Goal: Task Accomplishment & Management: Complete application form

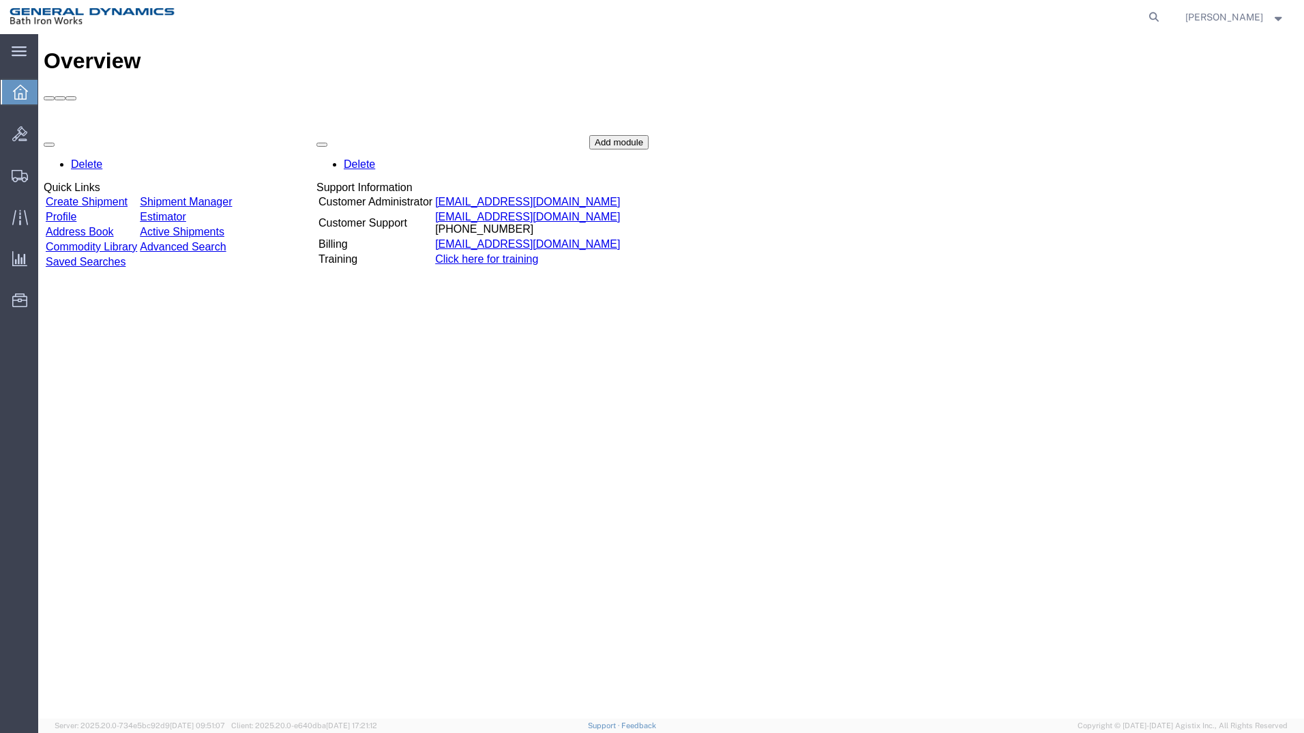
click at [95, 196] on link "Create Shipment" at bounding box center [87, 202] width 82 height 12
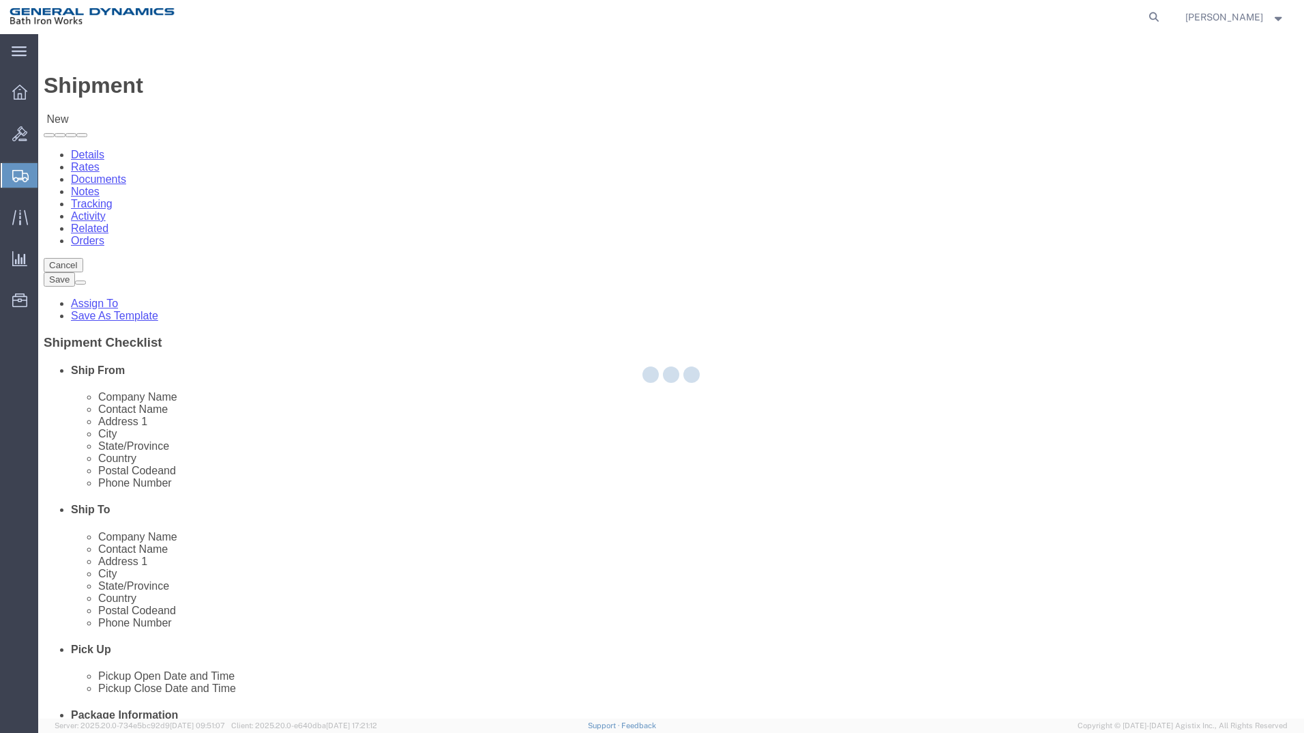
select select
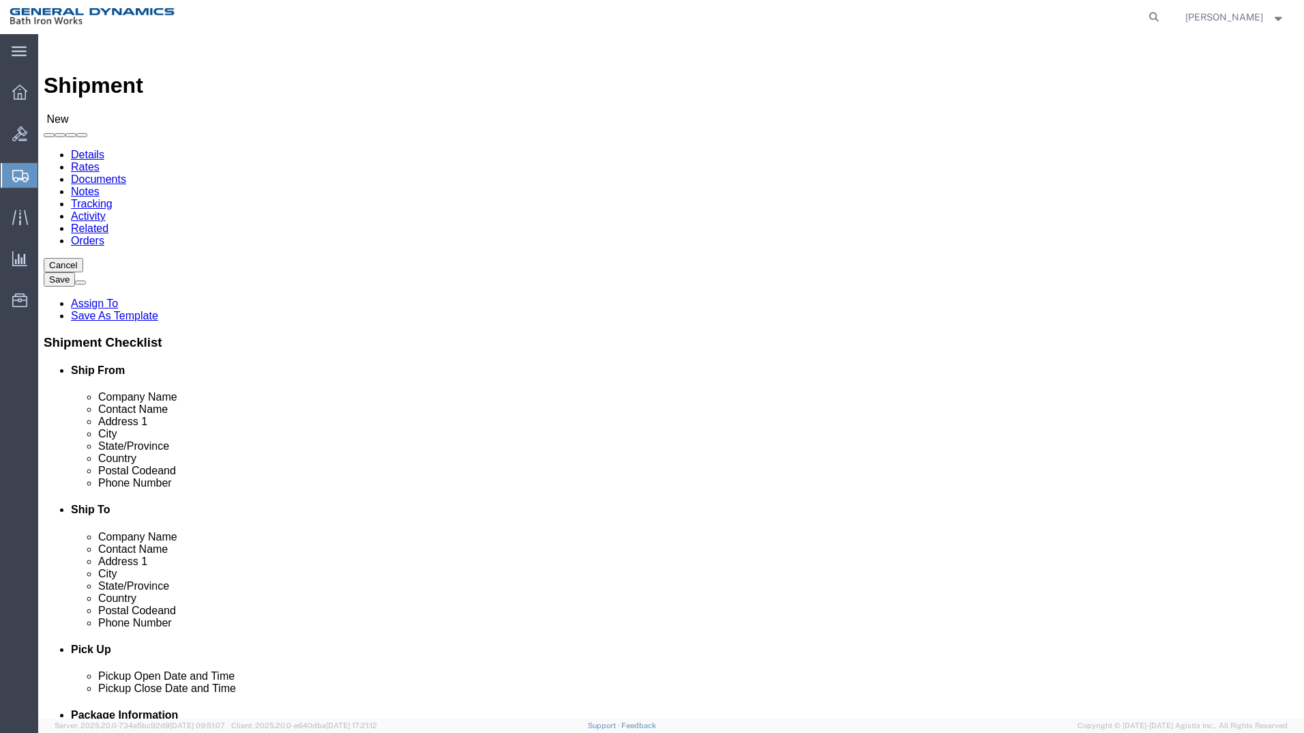
select select "34312"
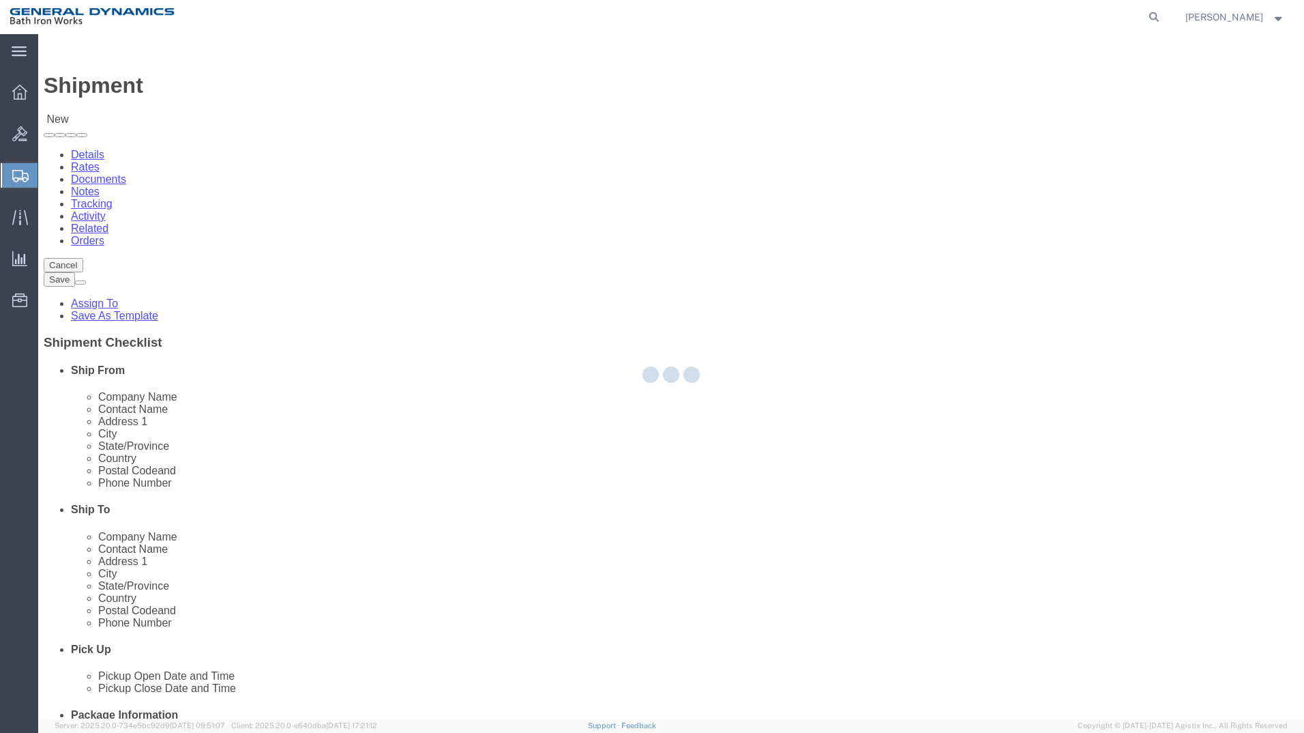
type input "General Dynamics Bath Iron Works"
type input "[GEOGRAPHIC_DATA]"
type input "04011"
type input "[PHONE_NUMBER]"
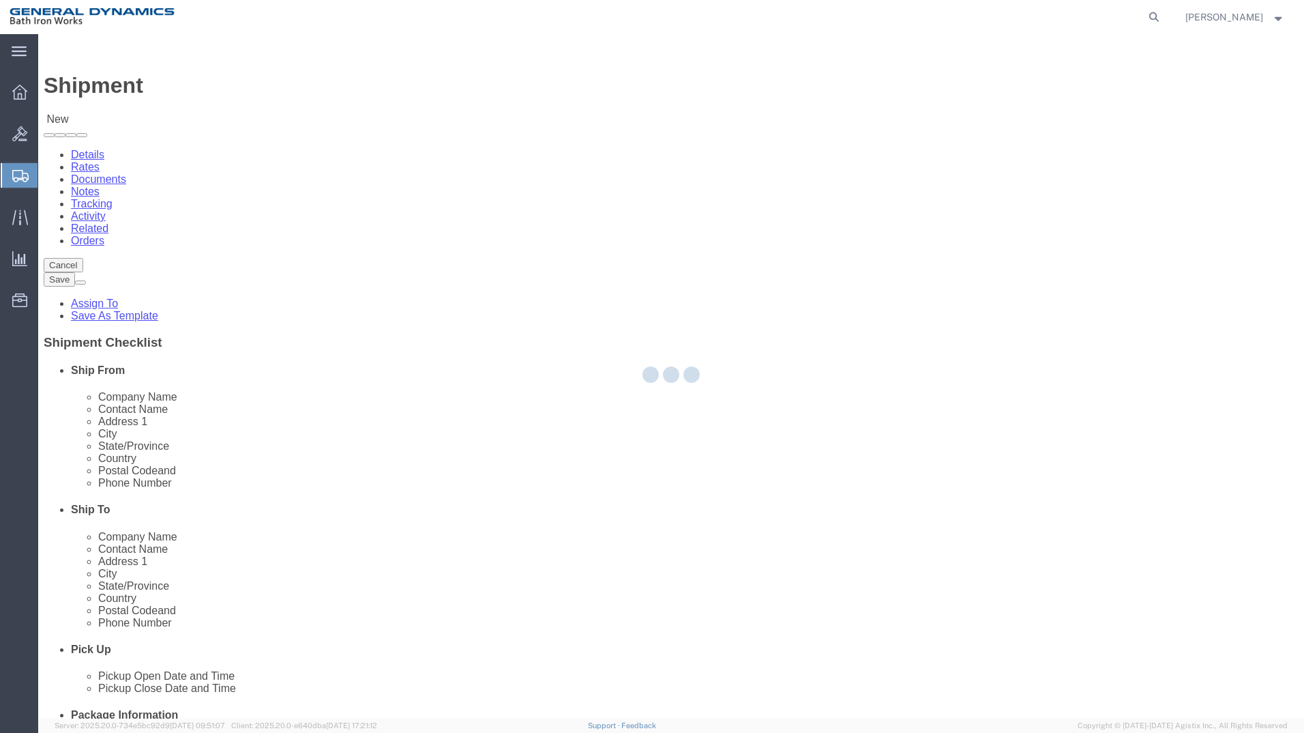
select select "ME"
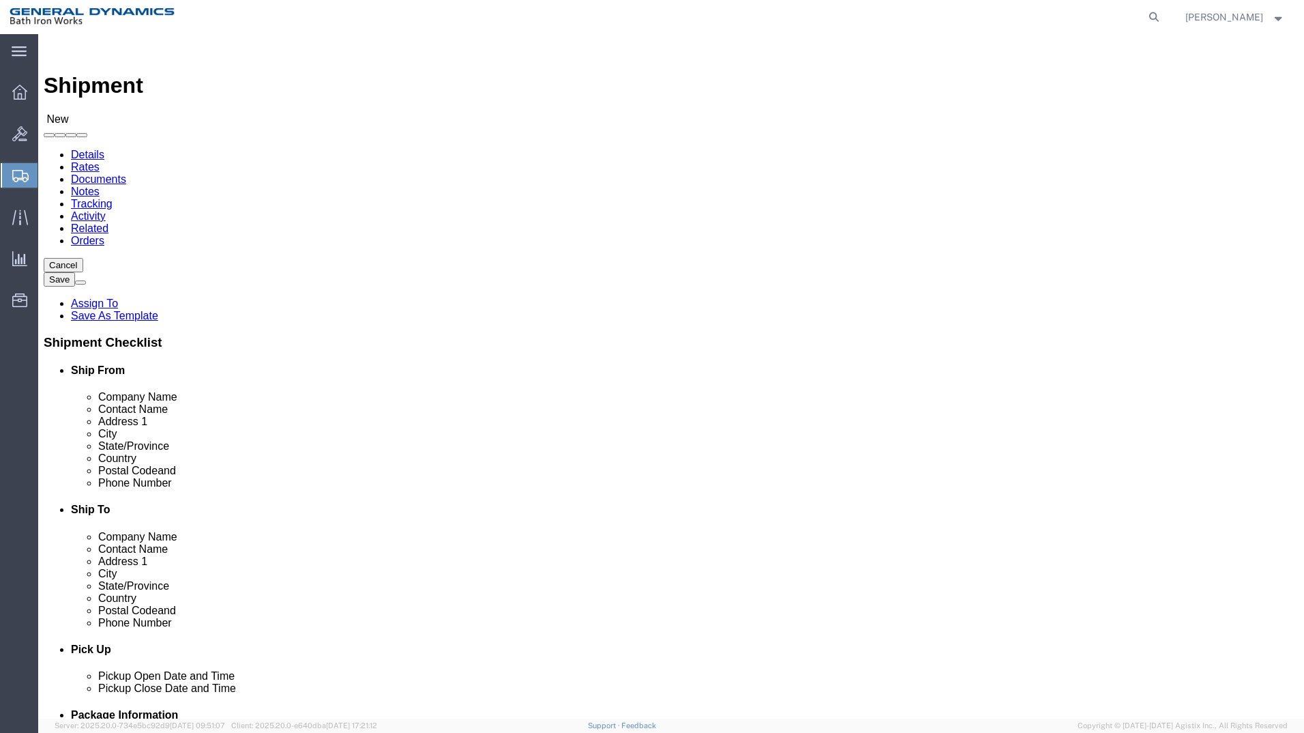
click input "text"
type input "[PERSON_NAME] ~ [PERSON_NAME]"
click input "text"
type input "[PERSON_NAME] MARINE SERVICES"
type input "[PERSON_NAME]"
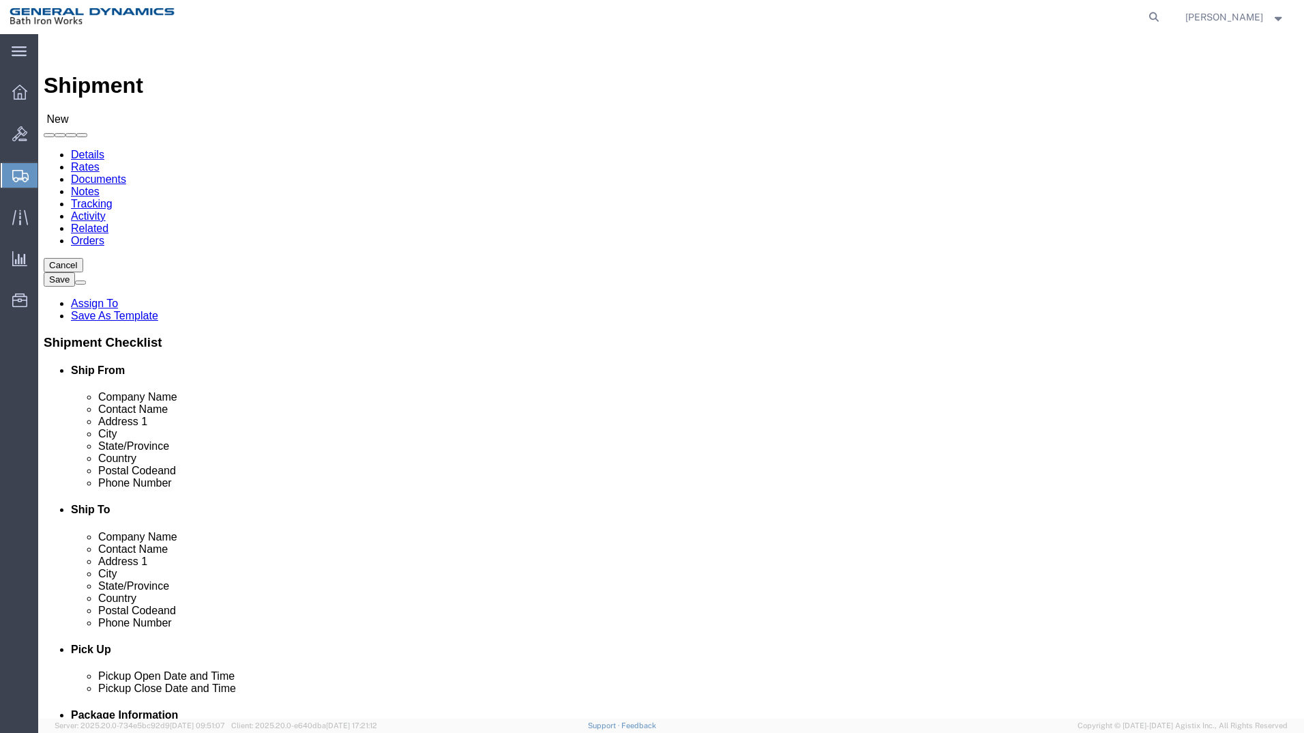
type input "[STREET_ADDRESS]"
select select
type input "CHESAPEAKE"
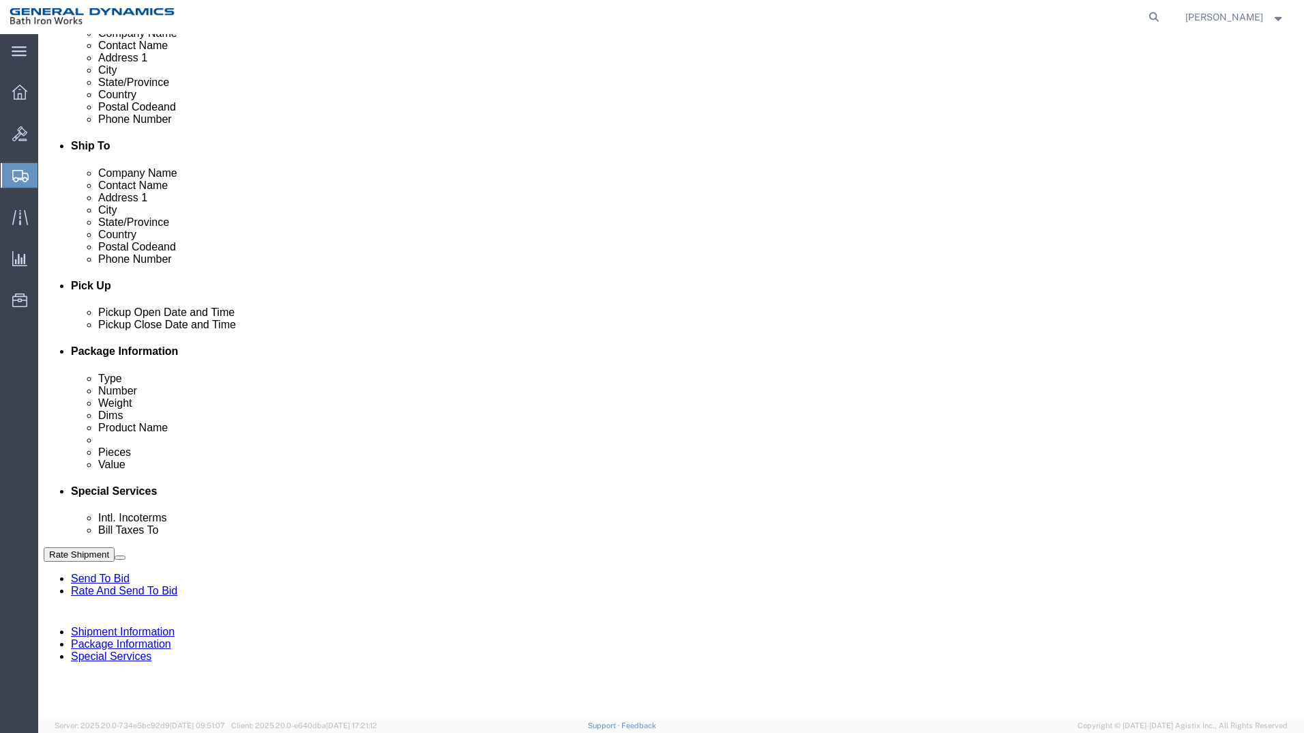
scroll to position [709, 0]
select select
select select "VA"
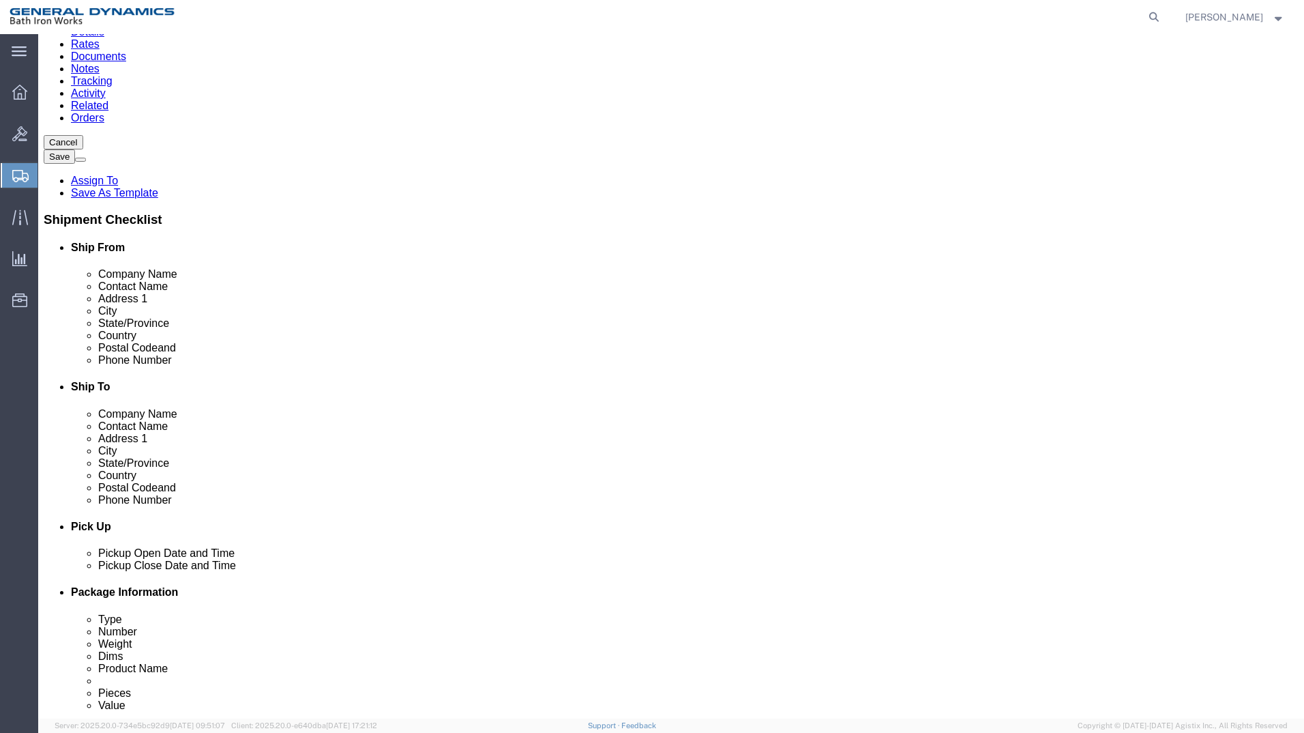
scroll to position [91, 0]
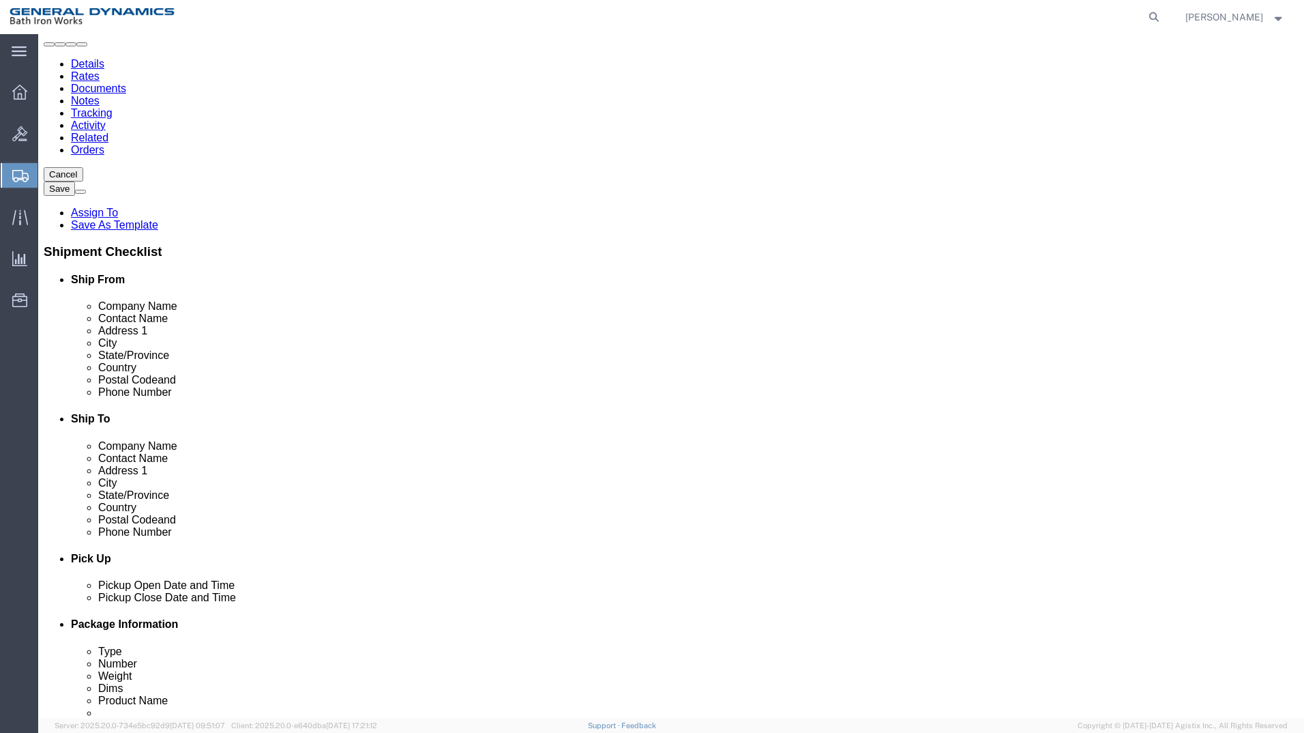
click input "Postal Code"
type input "23320"
select select
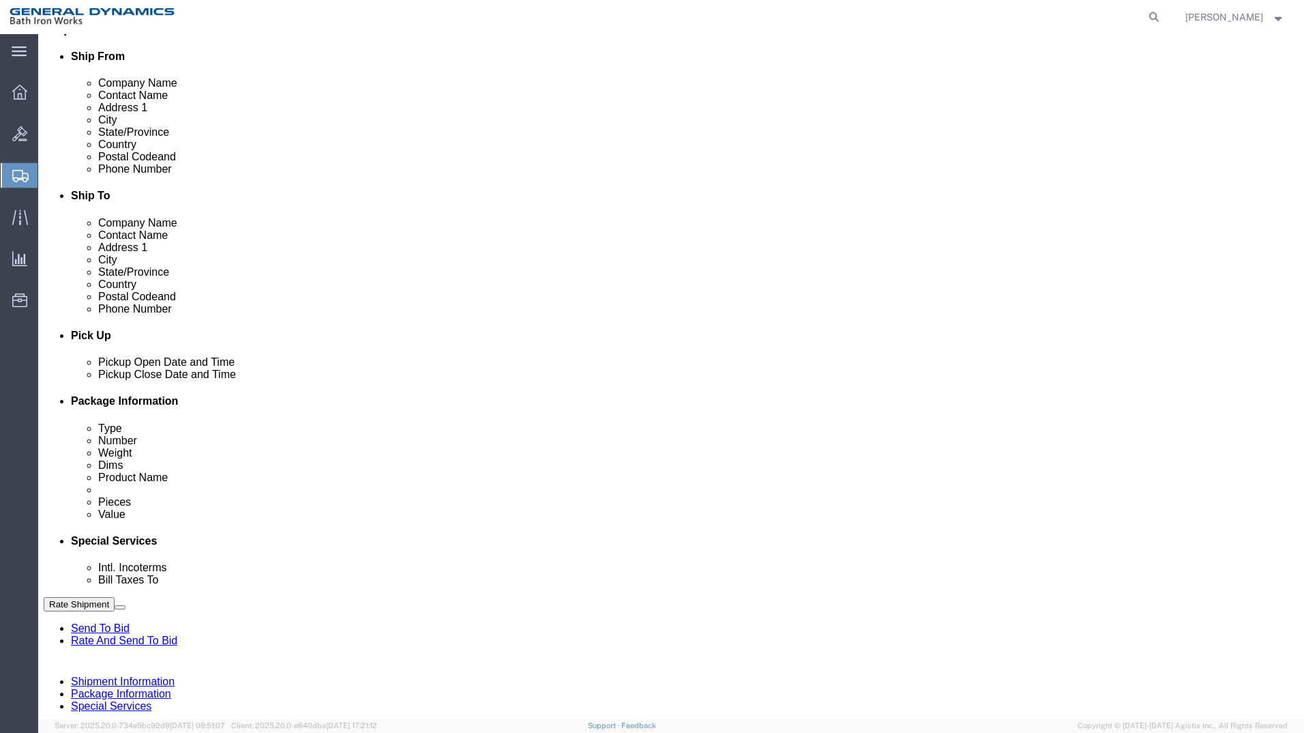
scroll to position [319, 0]
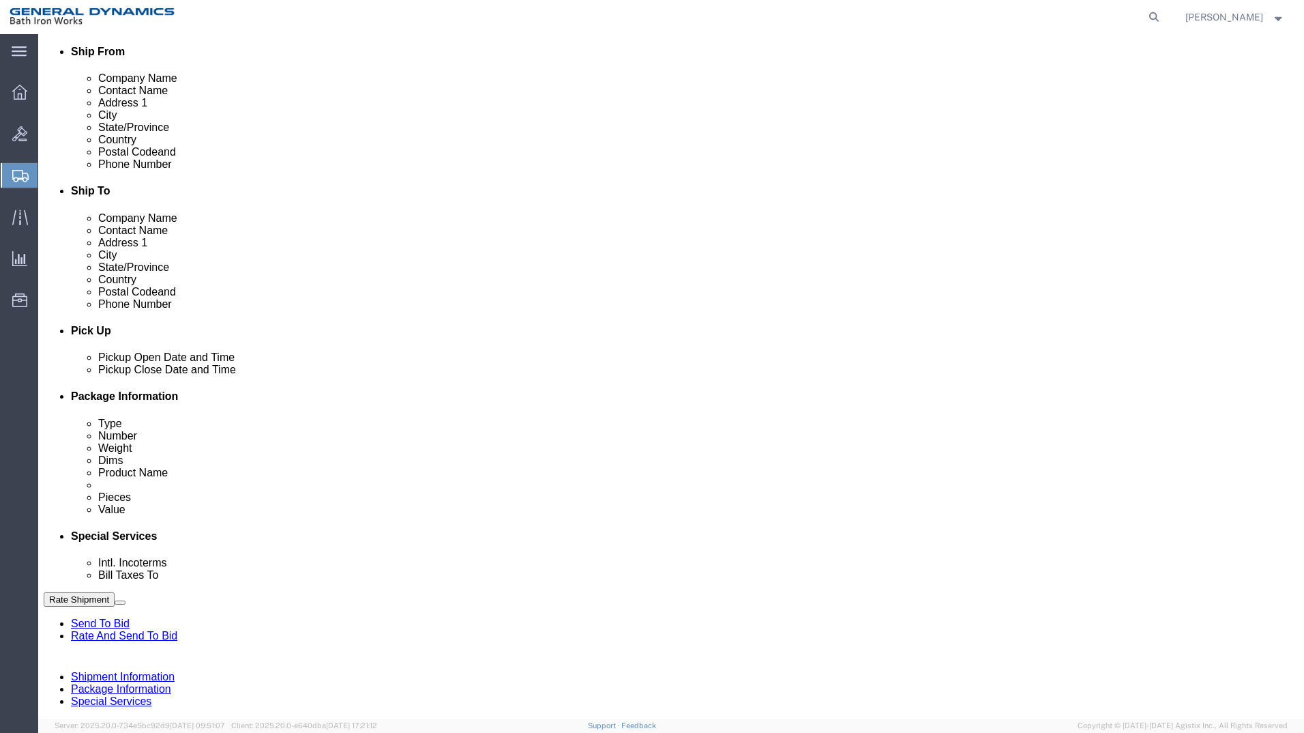
type input "[PHONE_NUMBER]"
click div "[DATE] 8:00 AM"
type input "2:30 PM"
click button "Apply"
click input "text"
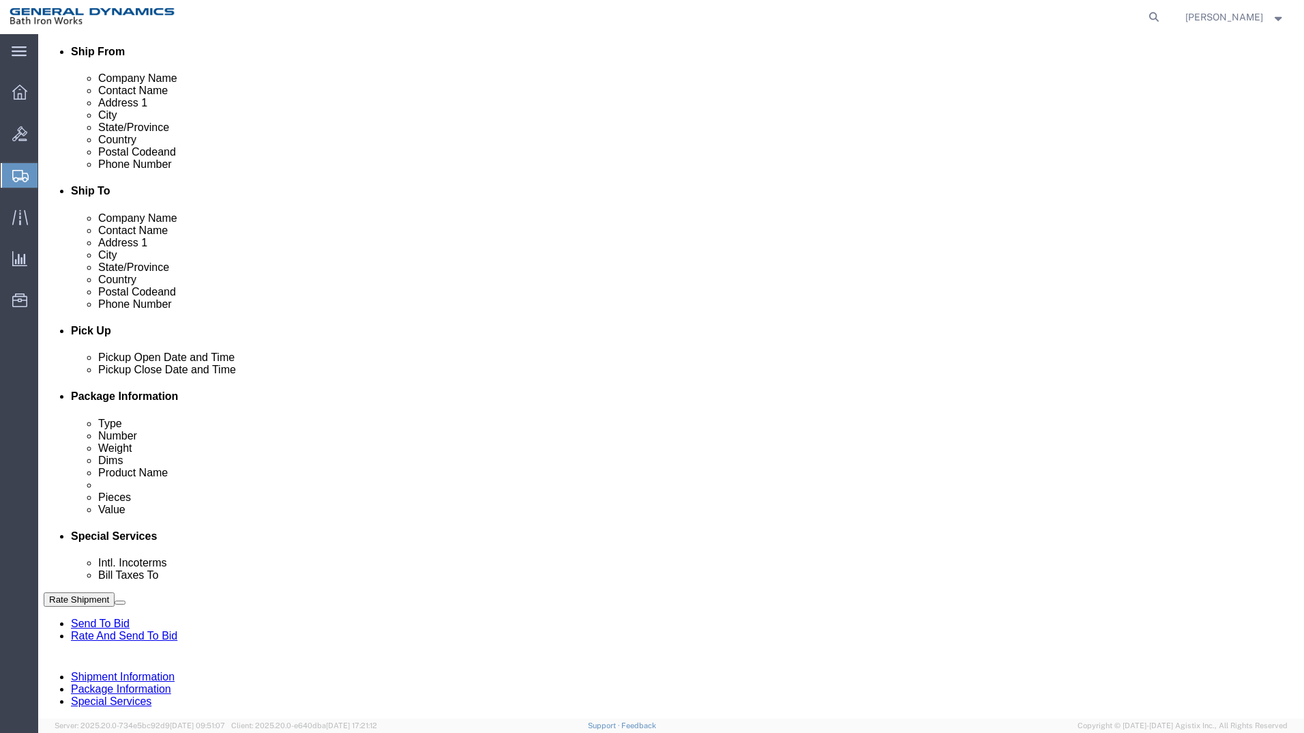
type input "S/O 63816"
select select "INVOICE"
type input "[PHONE_NUMBER]"
select select "RMA"
type input "P"
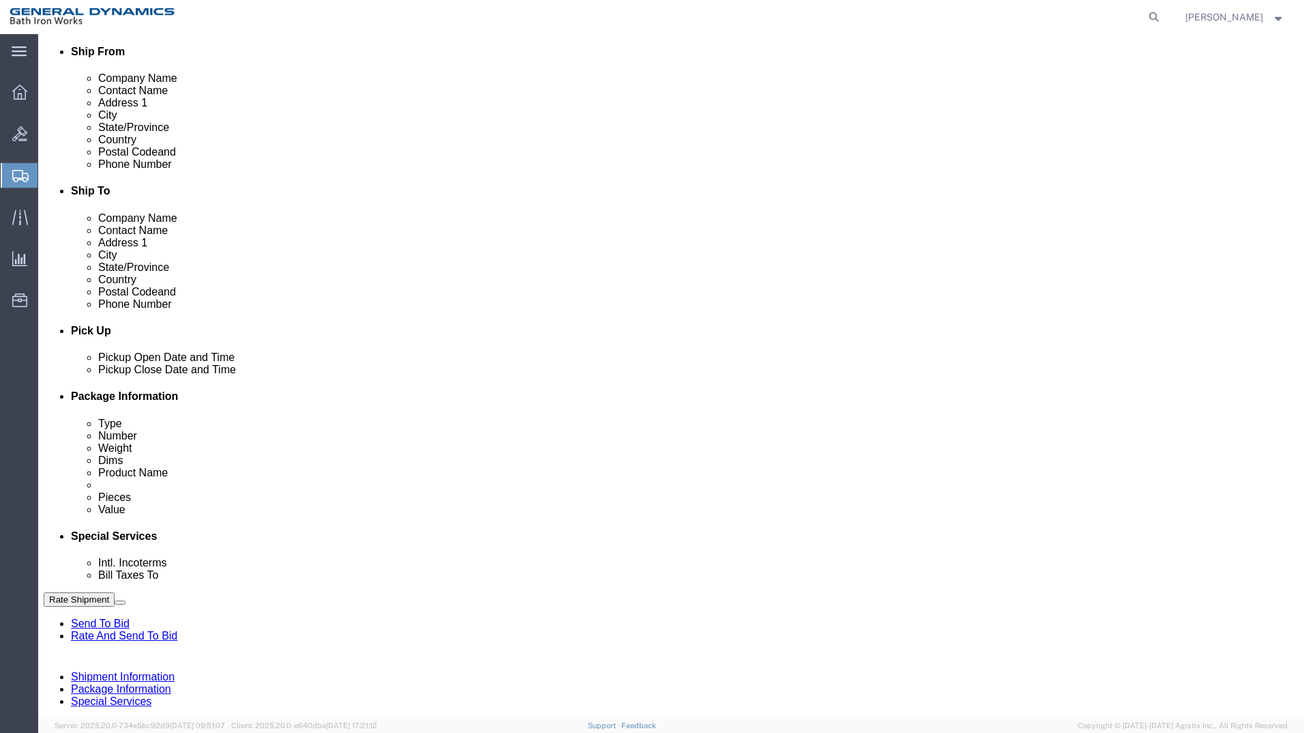
scroll to position [491, 0]
type input "per MORPAC"
click button "Continue"
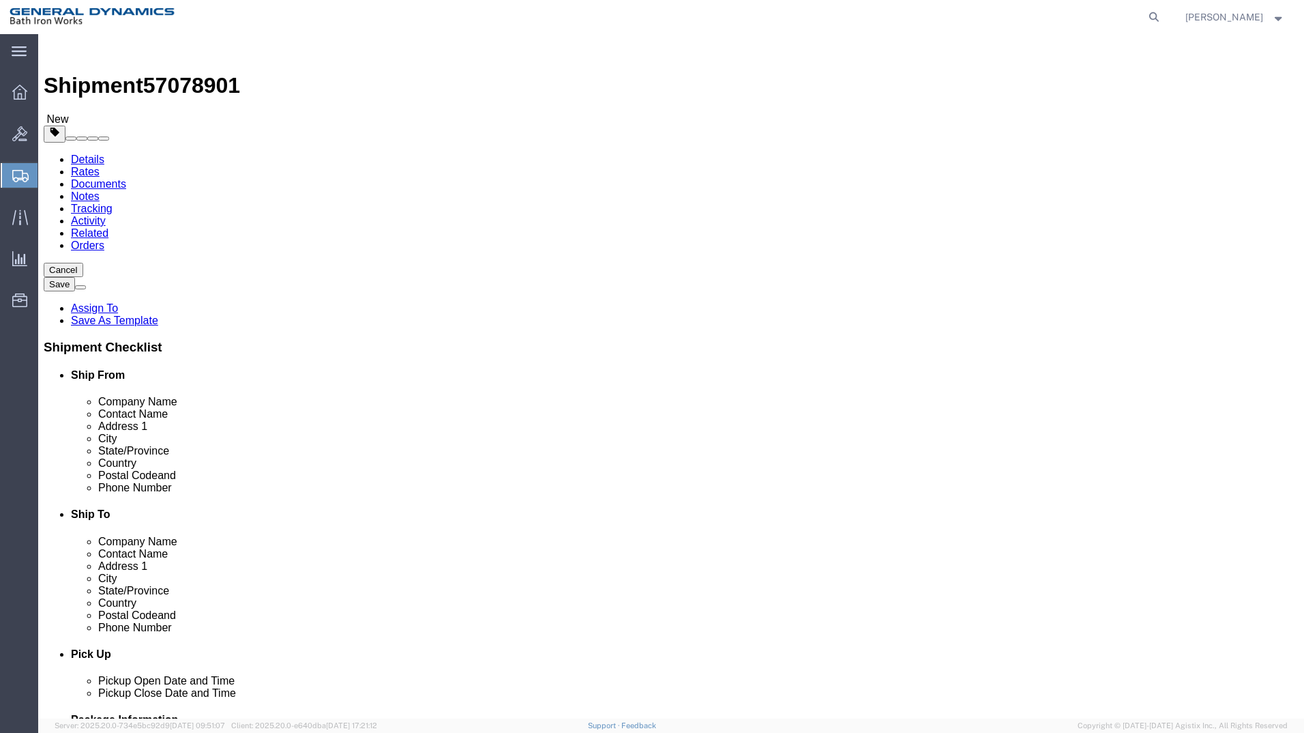
click select "Select Bale(s) Basket(s) Bolt(s) Bottle(s) Buckets Bulk Bundle(s) Can(s) Cardbo…"
select select "PSNS"
click select "Select Bale(s) Basket(s) Bolt(s) Bottle(s) Buckets Bulk Bundle(s) Can(s) Cardbo…"
click input "text"
type input "30"
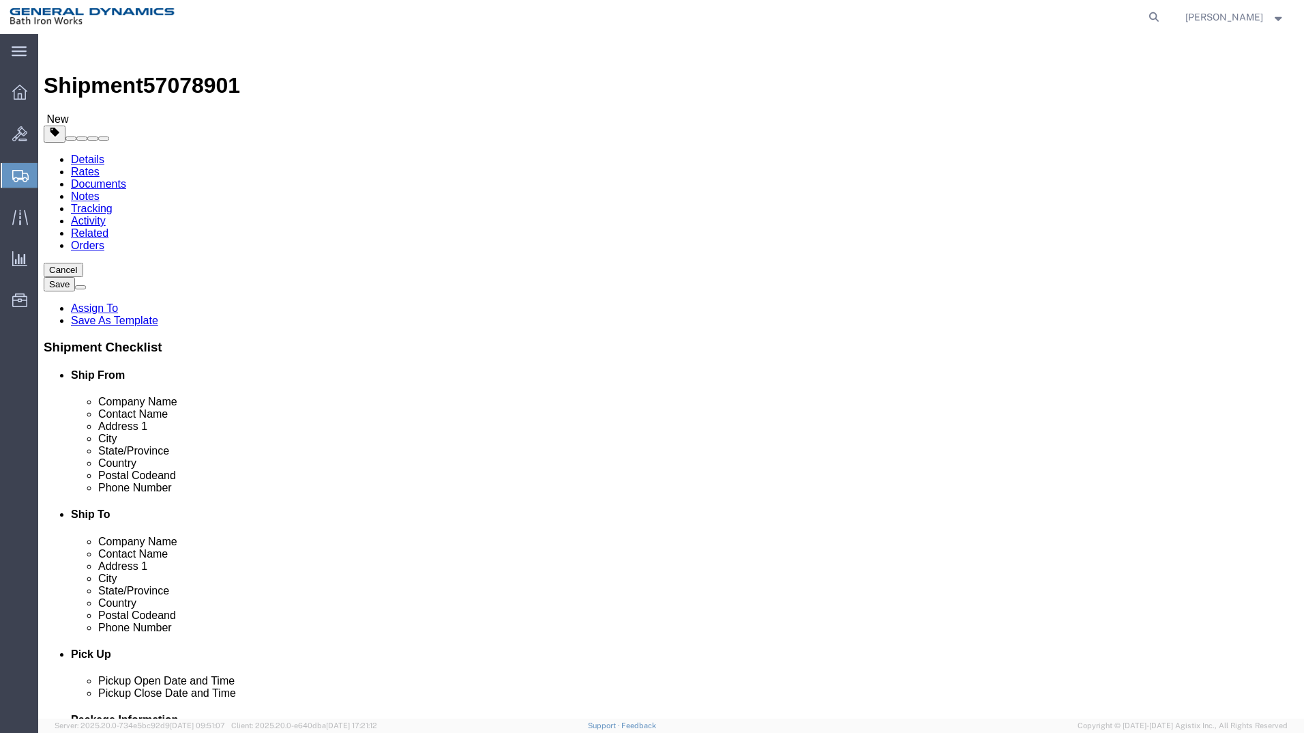
type input "24"
type input "15"
type input "118"
click link "Add Content"
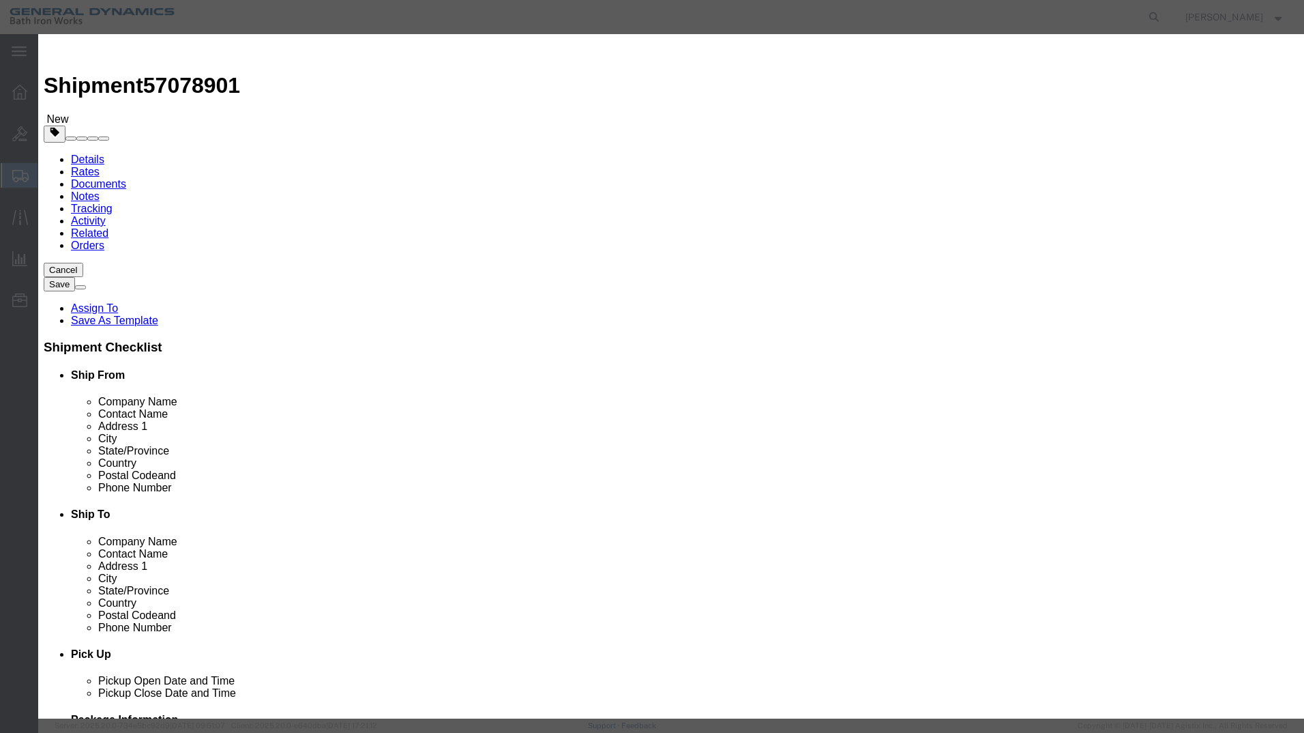
click input "text"
type input "8" BUTTERFLY VALVE"
type input "1"
select select "USD"
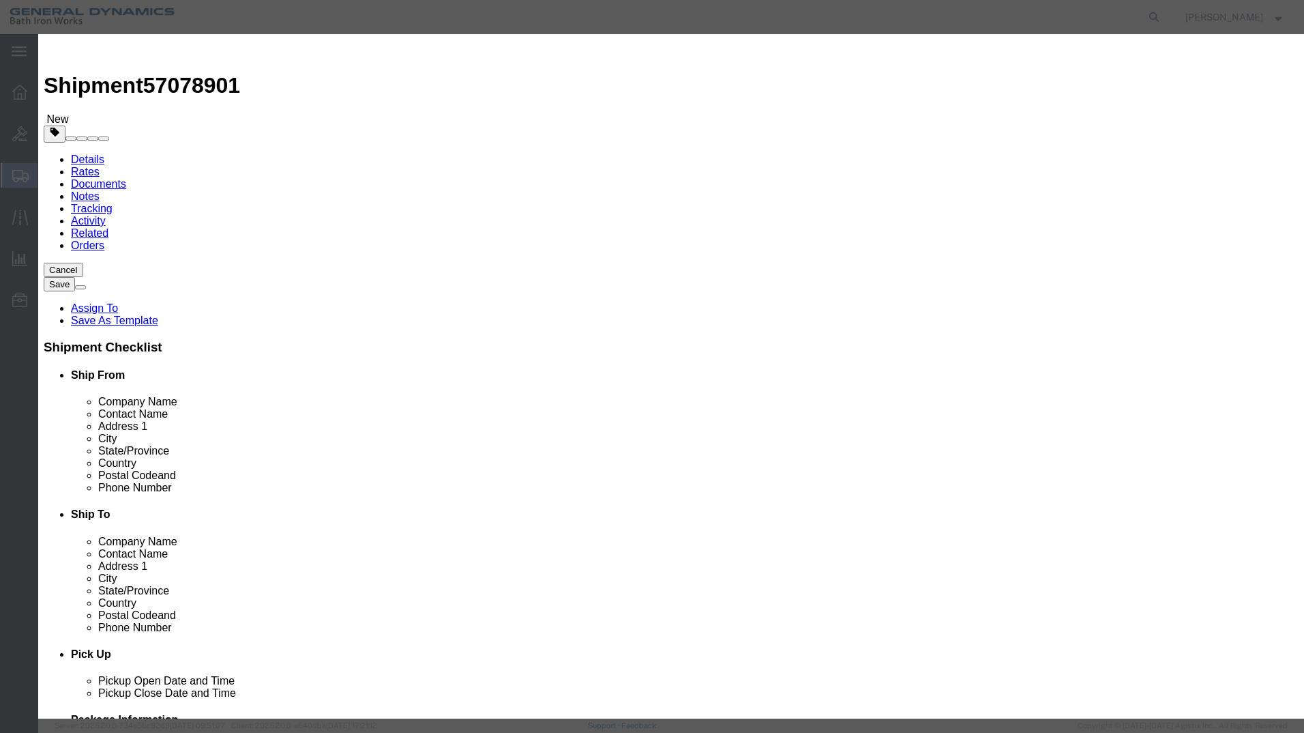
select select "55"
drag, startPoint x: 894, startPoint y: 474, endPoint x: 933, endPoint y: 508, distance: 51.7
click button "Save & Close"
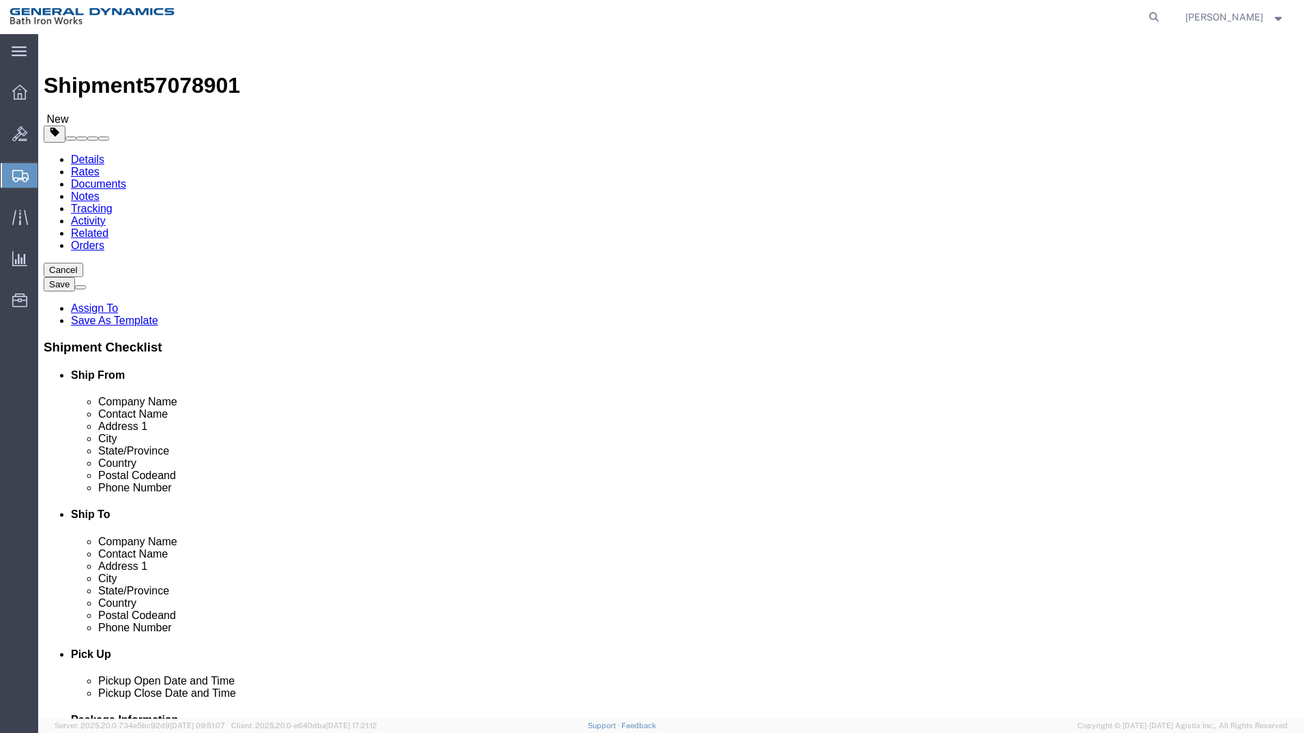
click button "Continue"
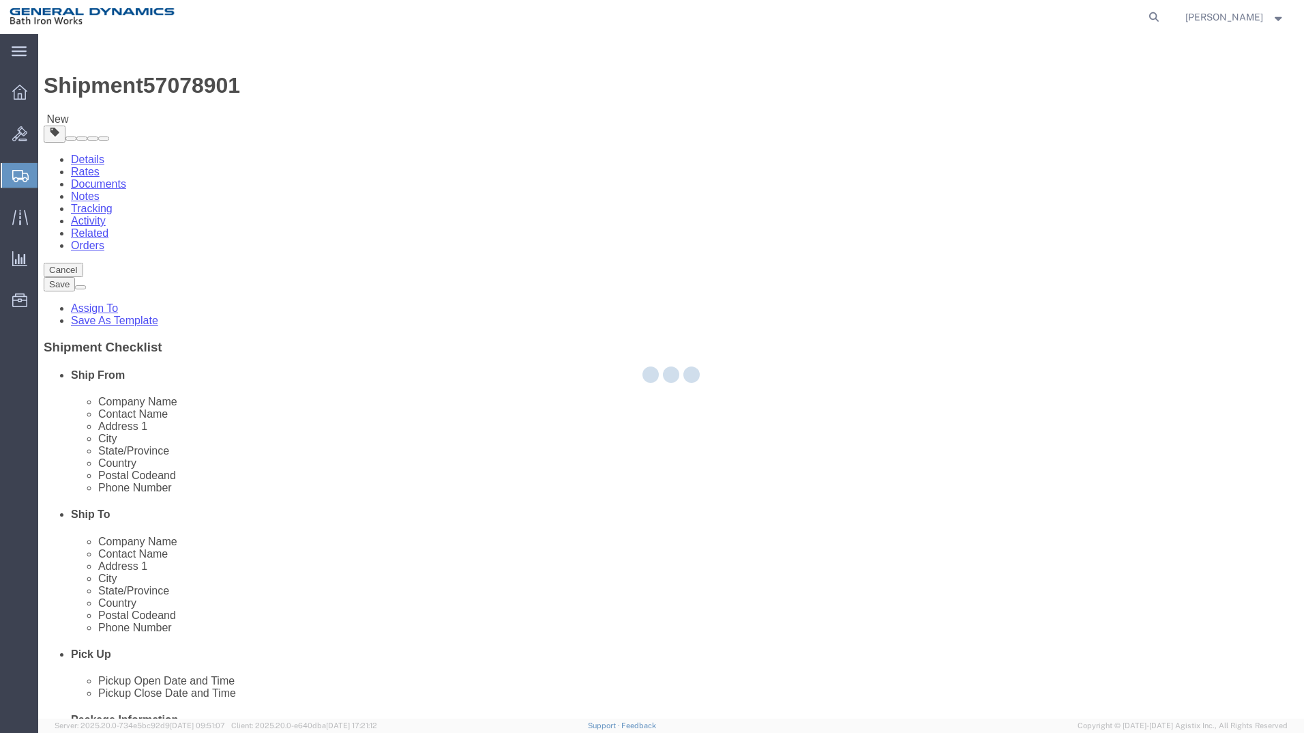
select select
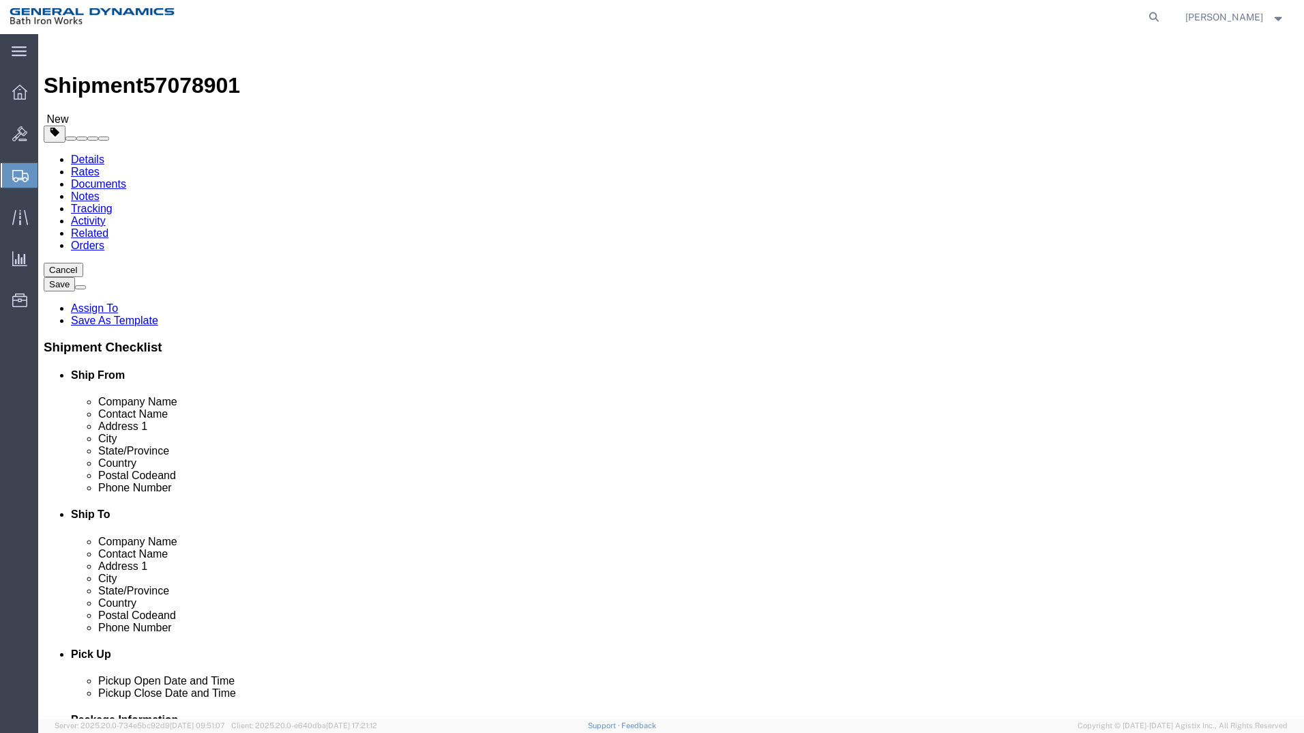
click select "Select Recipient Account Sender/Shipper Third Party Account"
select select "SHIP"
click select "Select Recipient Account Sender/Shipper Third Party Account"
click button "Rate Shipment"
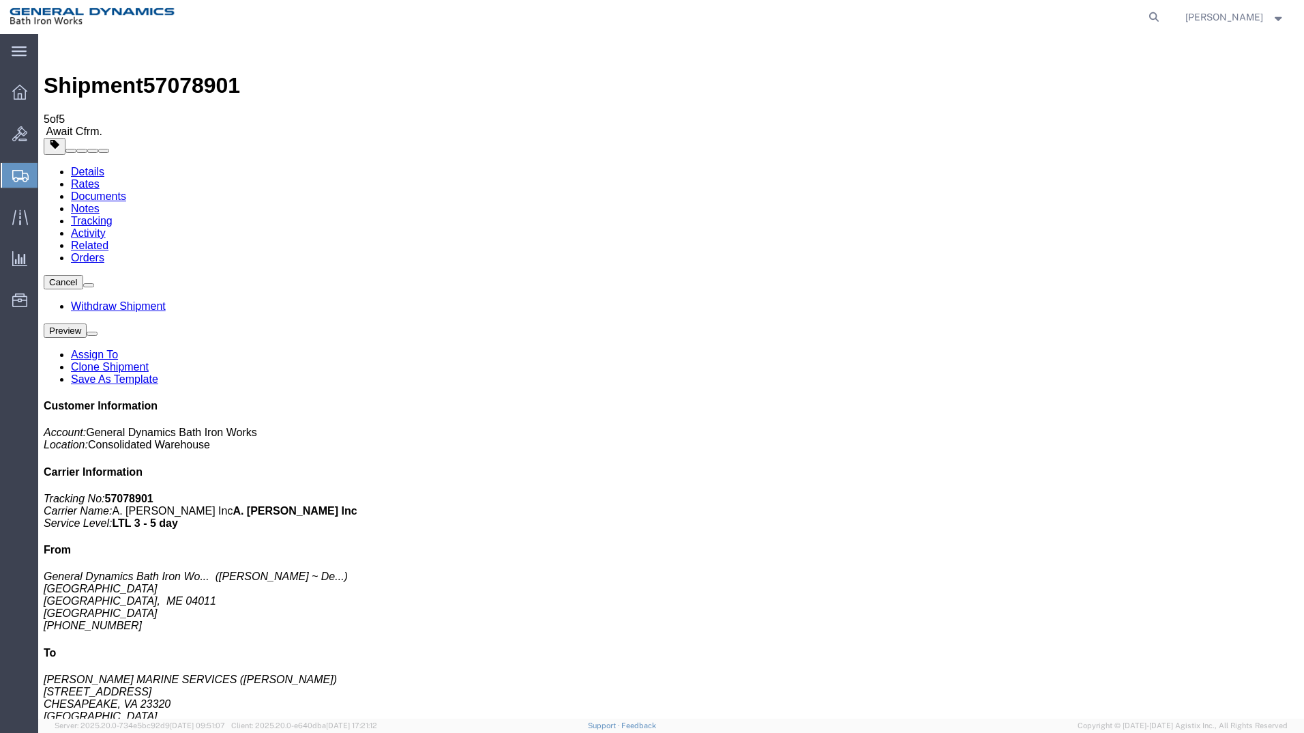
drag, startPoint x: 715, startPoint y: 426, endPoint x: 654, endPoint y: 357, distance: 91.3
click at [19, 96] on icon at bounding box center [19, 92] width 15 height 15
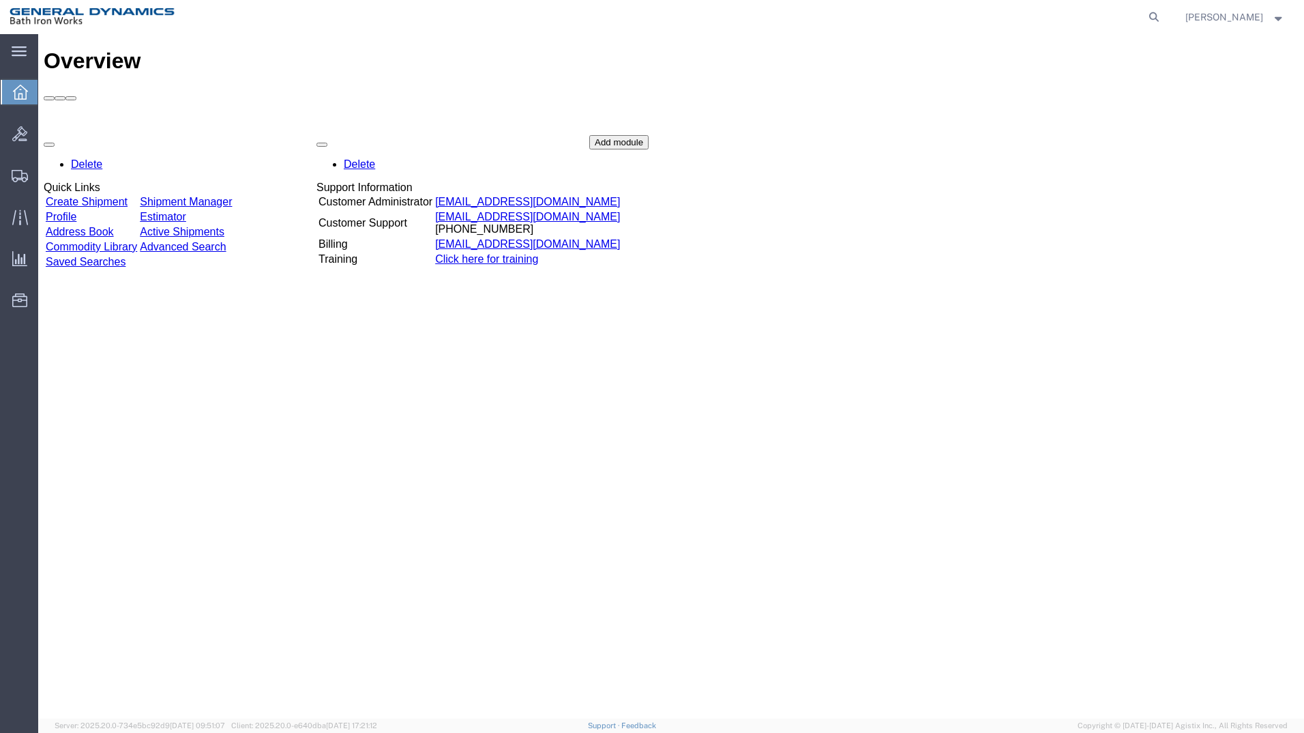
click at [101, 196] on link "Create Shipment" at bounding box center [87, 202] width 82 height 12
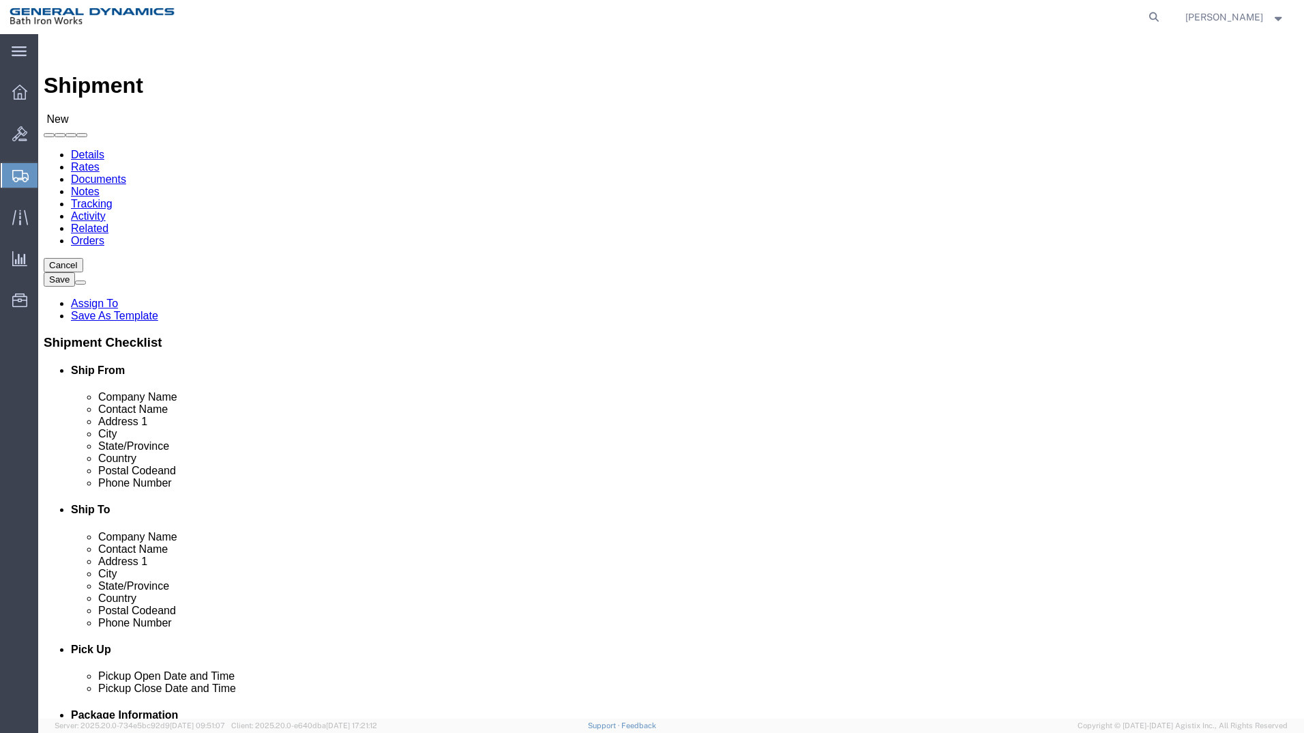
select select "34312"
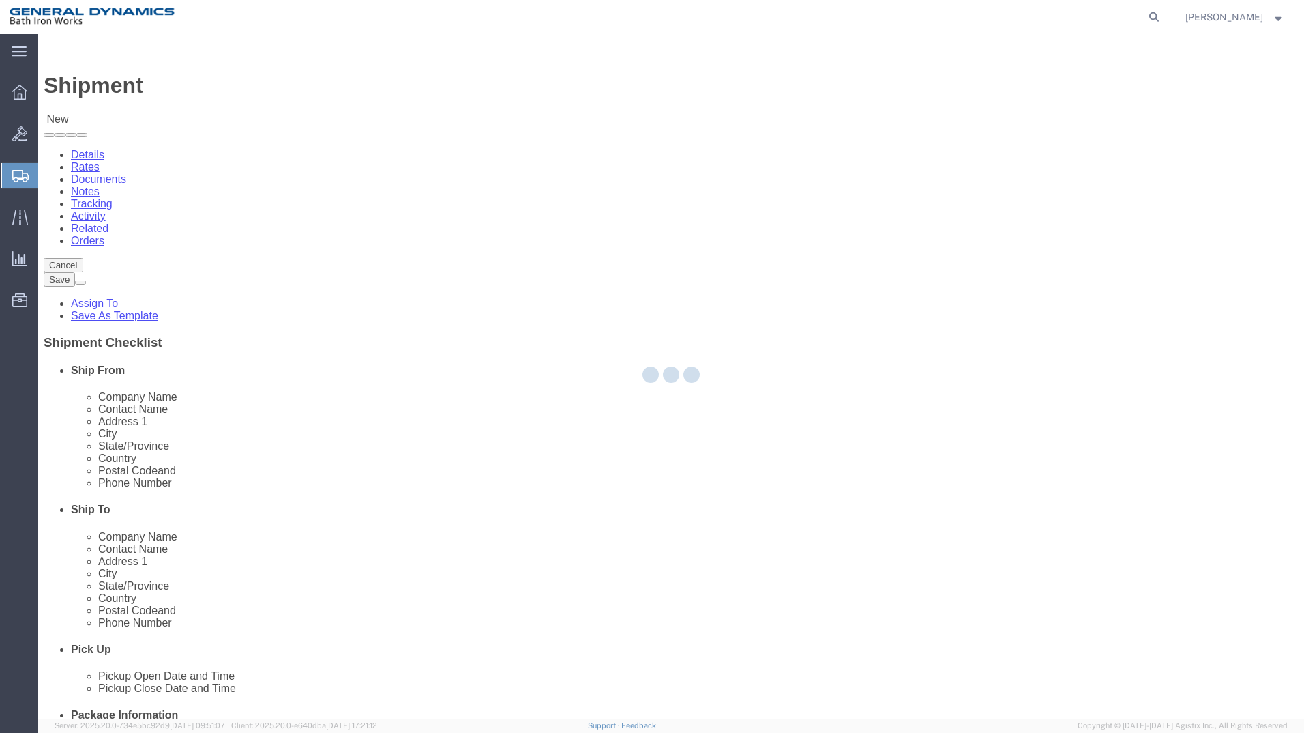
type input "General Dynamics Bath Iron Works"
type input "[GEOGRAPHIC_DATA]"
type input "04011"
type input "[PHONE_NUMBER]"
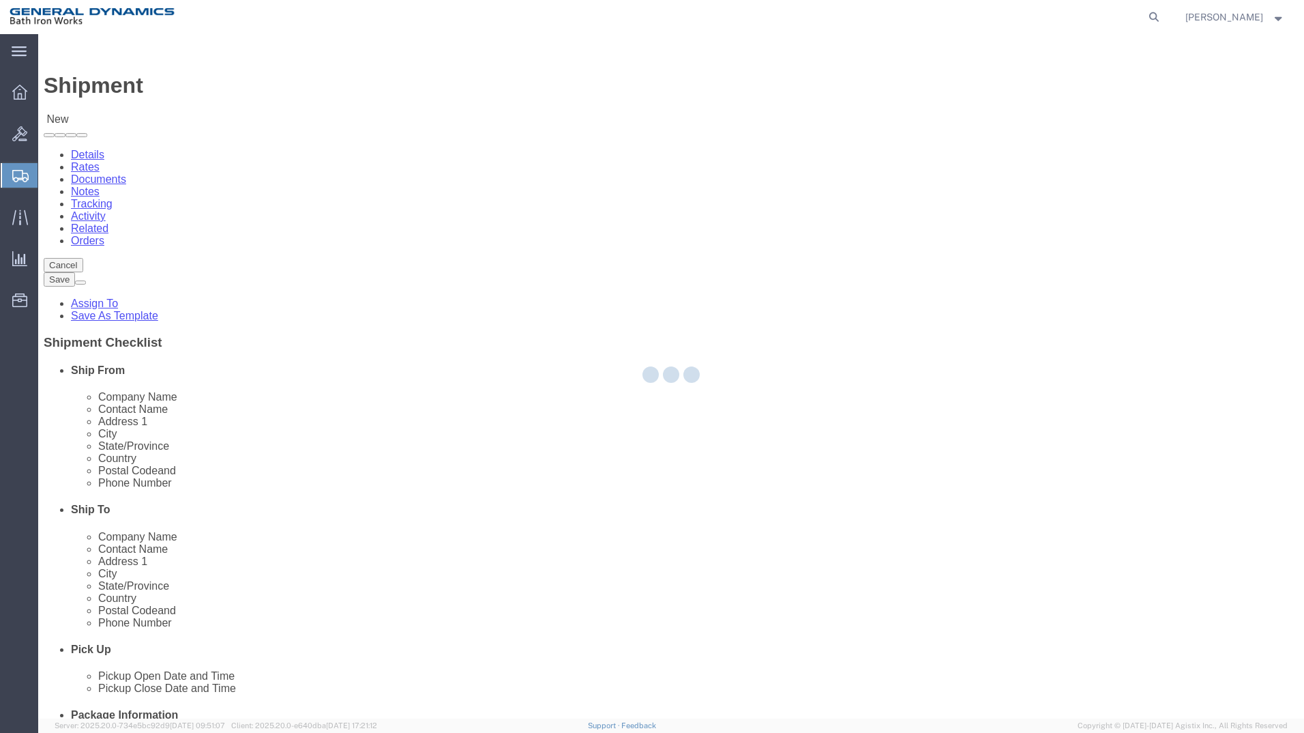
select select "ME"
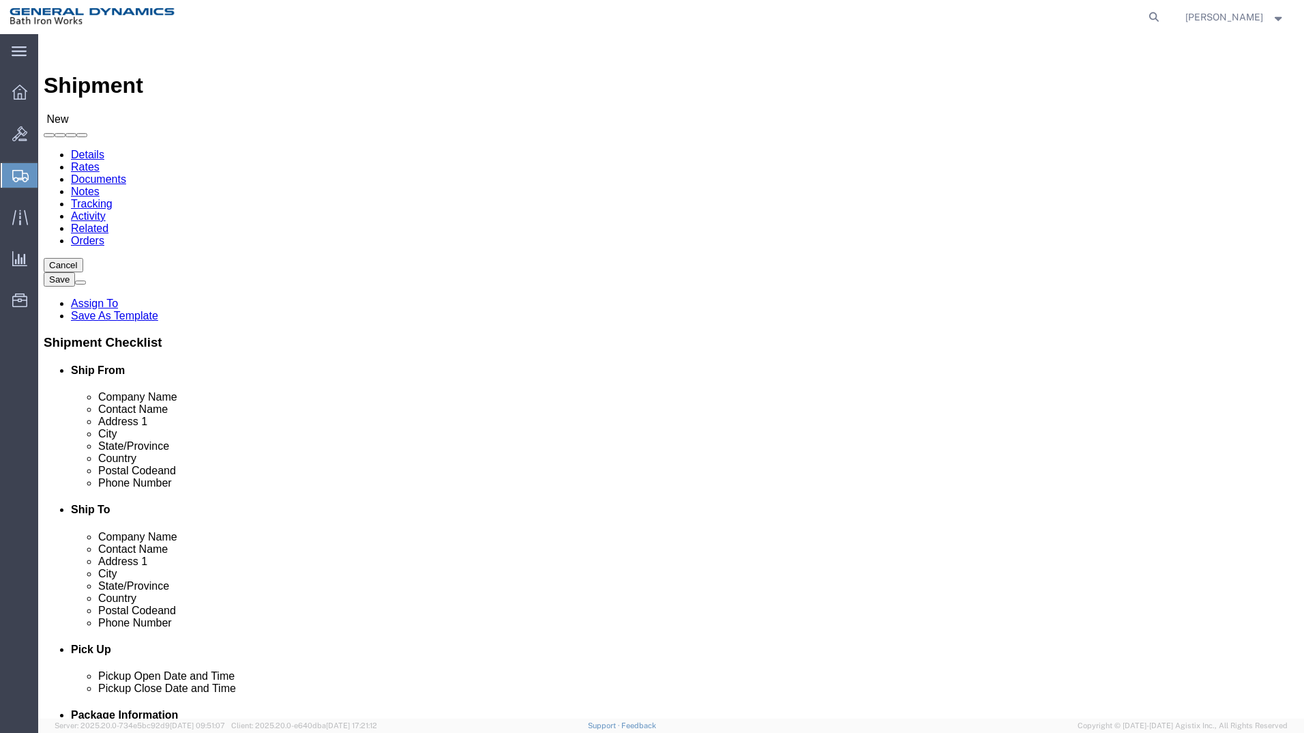
click input "text"
type input "[PERSON_NAME] ~ [PERSON_NAME]"
click input "text"
type input "MEGGITT DEFENSE SYSTEMS"
type input "[PERSON_NAME]"
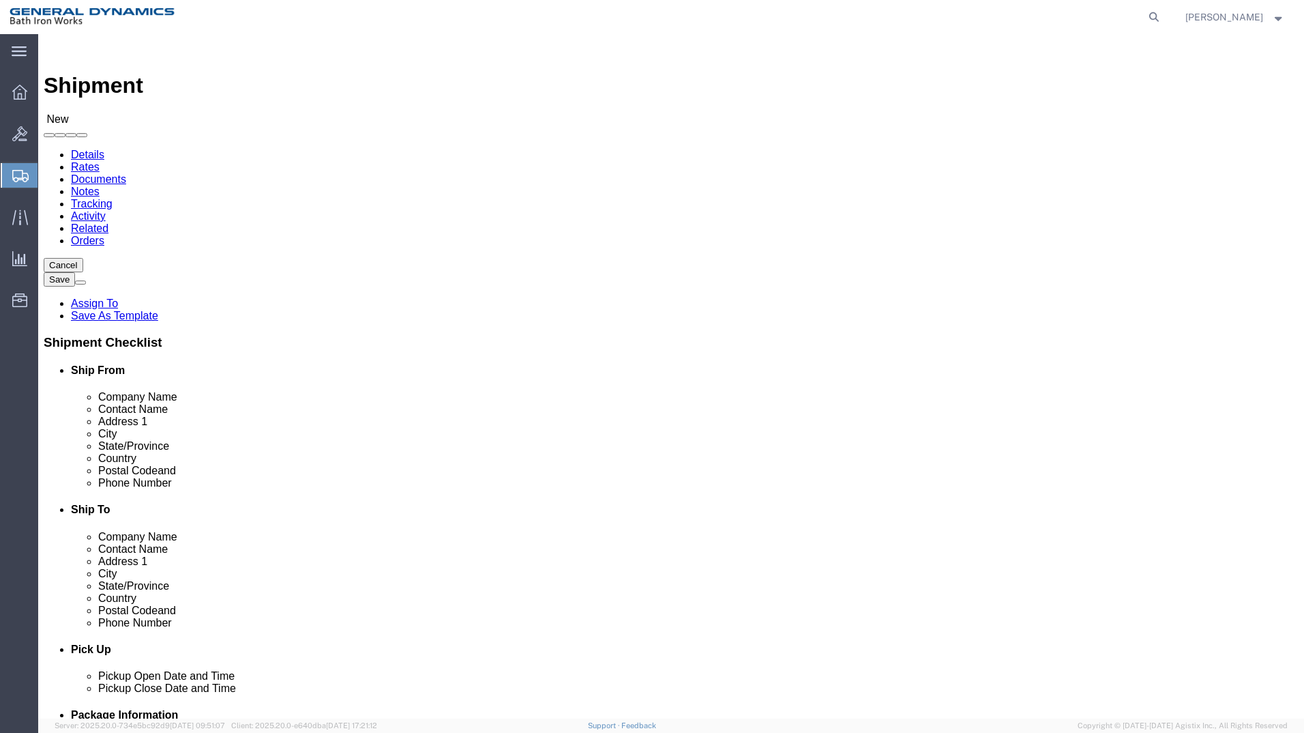
type input "[STREET_ADDRESS]"
type input "IRVINE"
type input "C"
type input "CA"
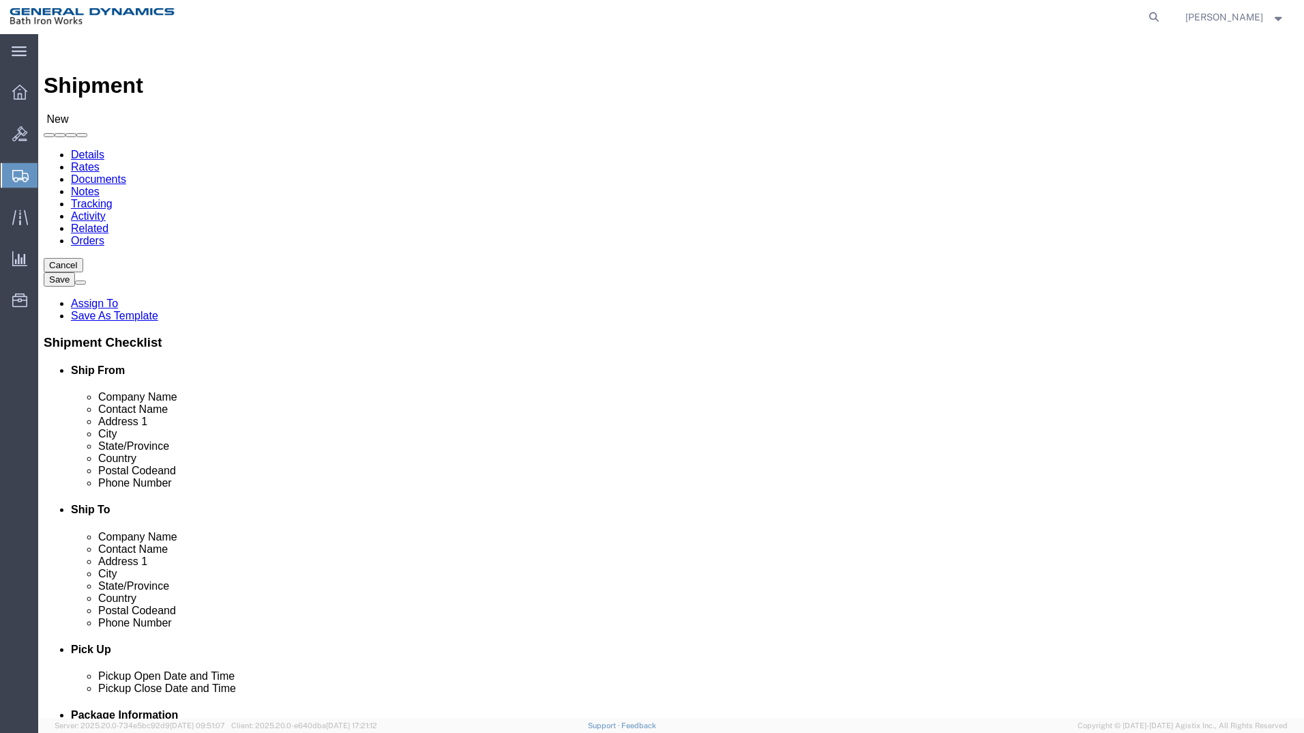
select select "AA"
type input "C"
select select "CA"
click input "Postal Code"
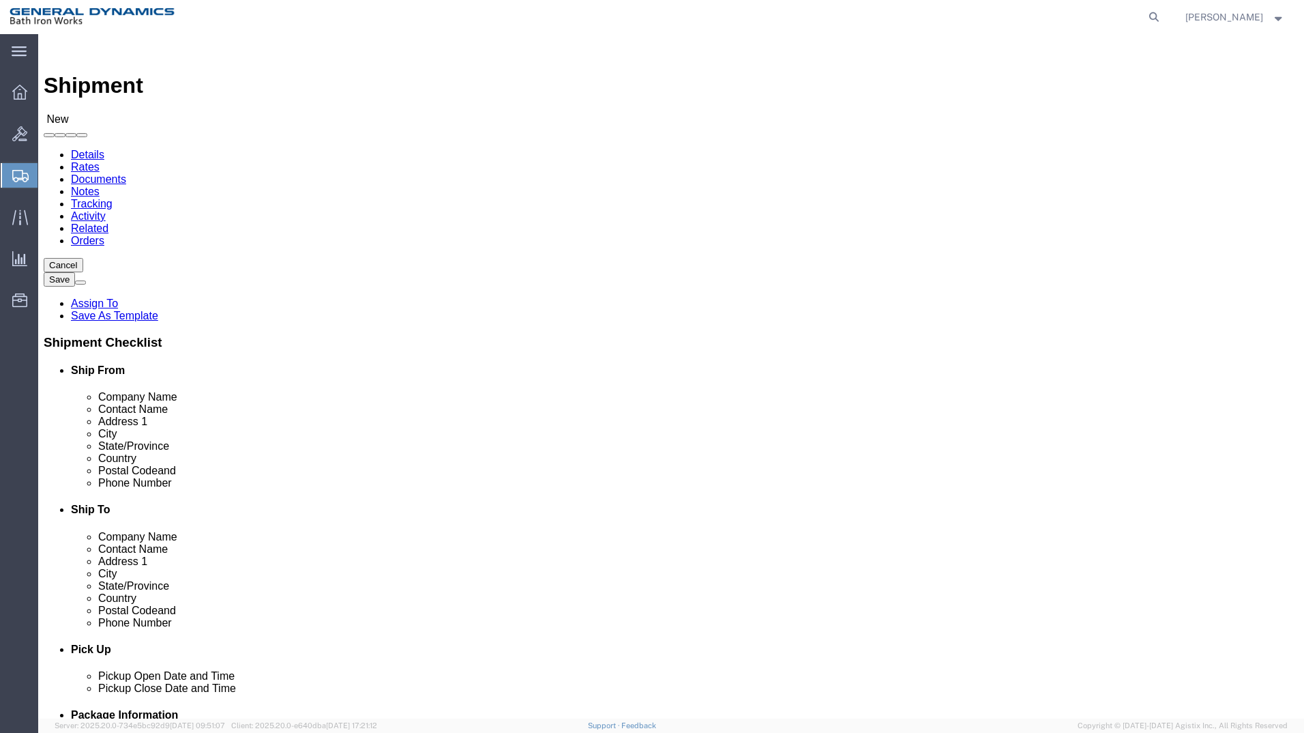
type input "92618"
type input "[PHONE_NUMBER]"
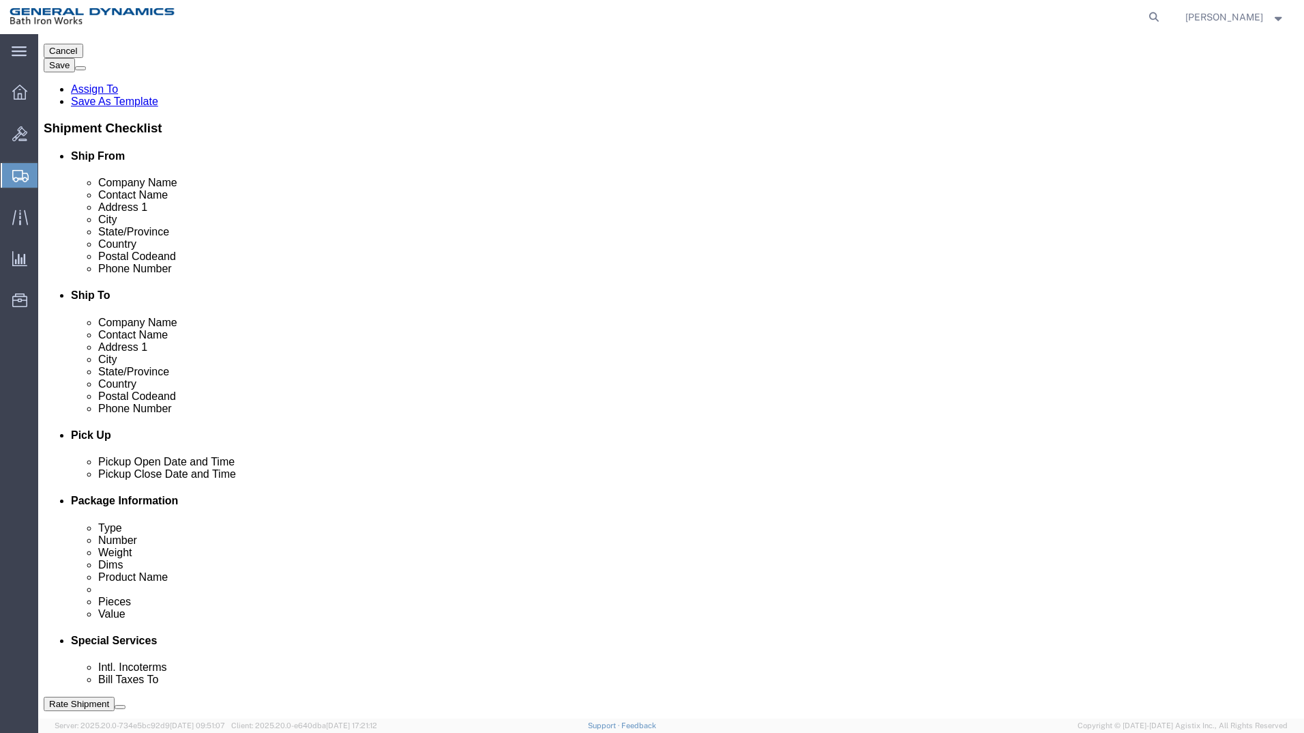
scroll to position [227, 0]
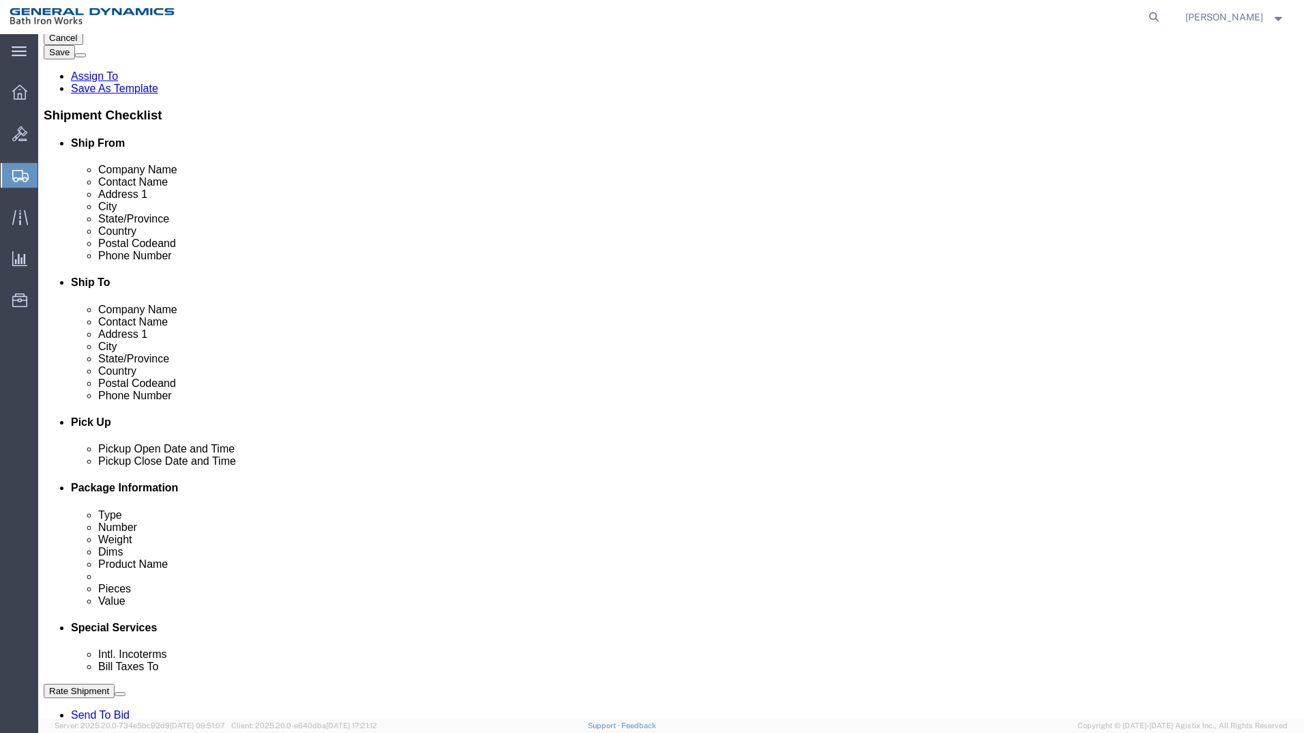
click div "[DATE] 8:00 AM"
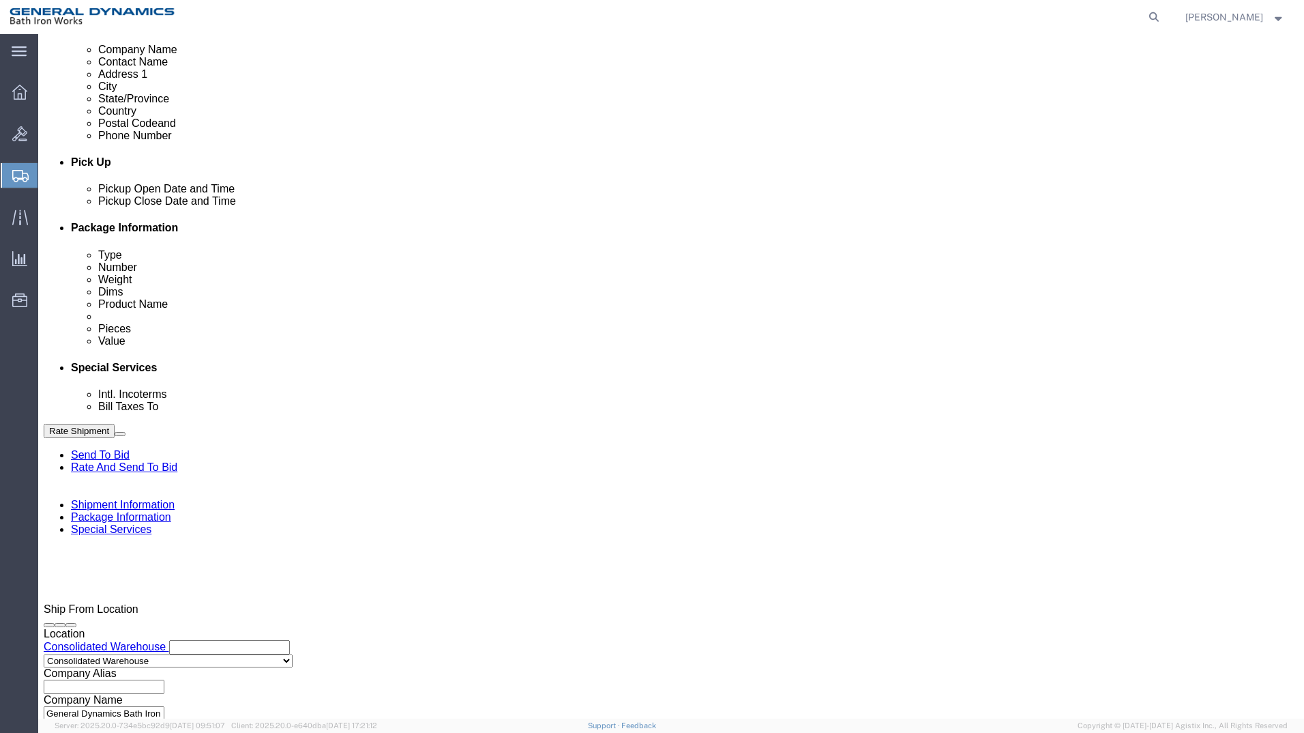
type input "2:30 PM"
click button "Apply"
click input "text"
type input "S/O 63866"
select select "INVOICE"
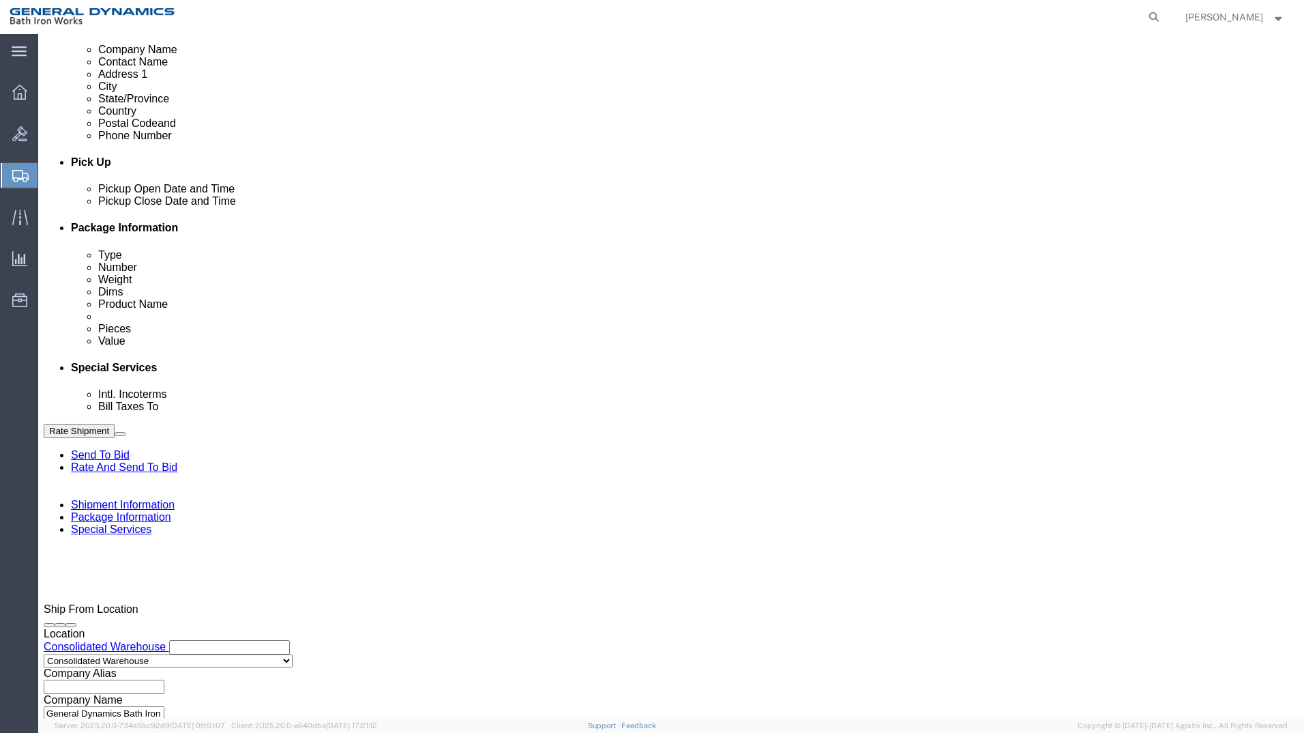
type input "[PHONE_NUMBER]"
select select "RMA"
type input "#014690JC"
click button "Continue"
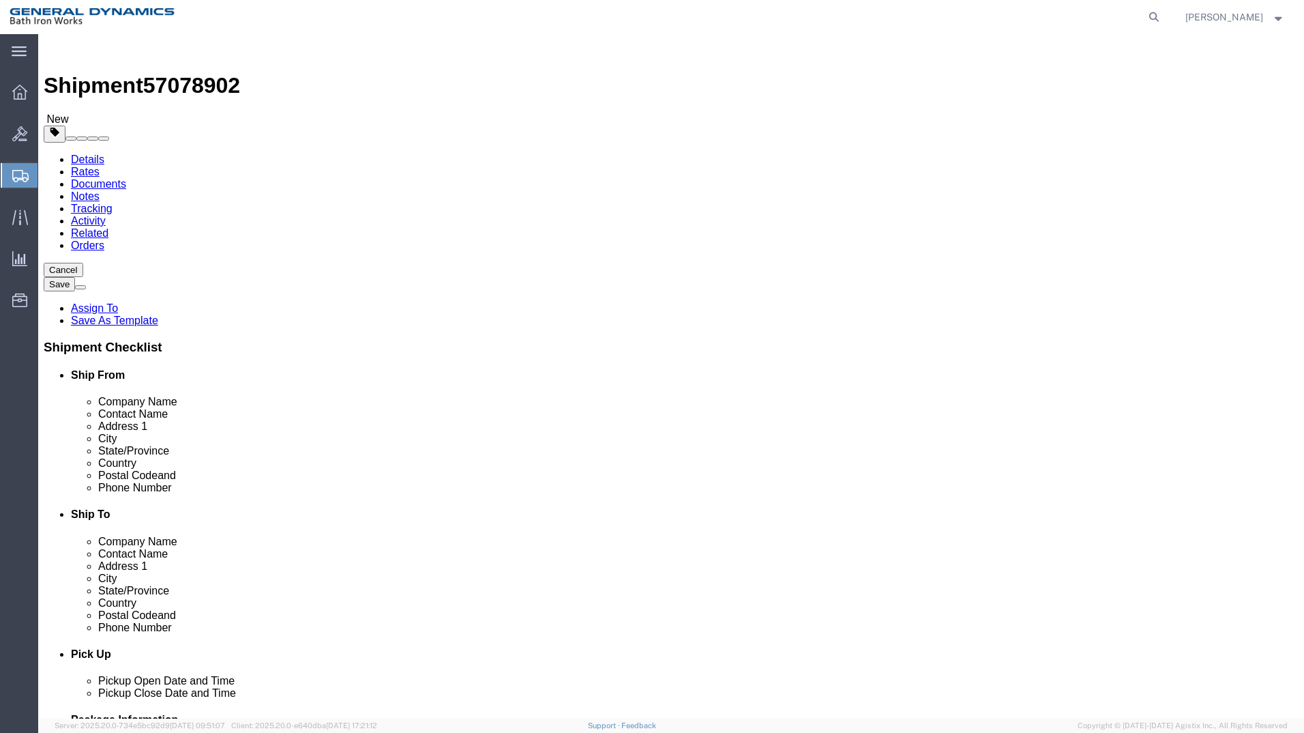
click select "Select Bale(s) Basket(s) Bolt(s) Bottle(s) Buckets Bulk Bundle(s) Can(s) Cardbo…"
select select "PONS"
click select "Select Bale(s) Basket(s) Bolt(s) Bottle(s) Buckets Bulk Bundle(s) Can(s) Cardbo…"
click input "text"
type input "50 41 35"
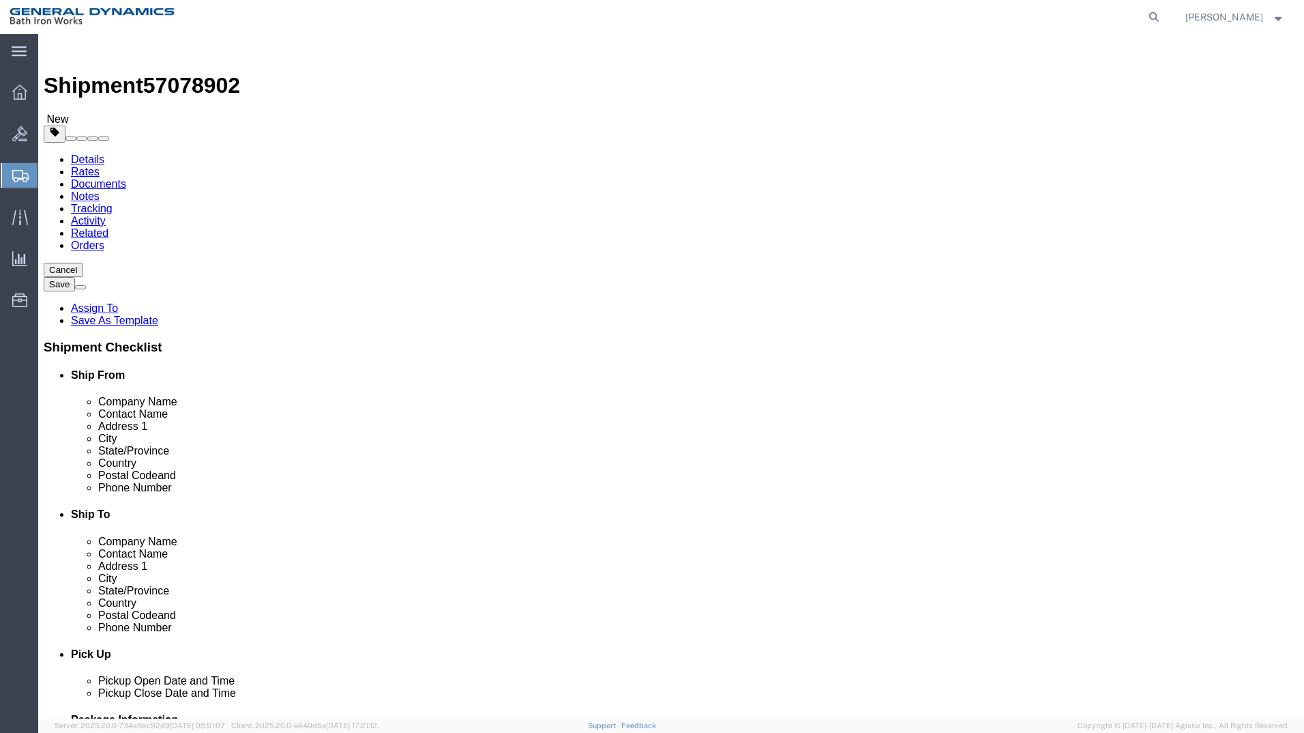
type input "430"
type input "50"
type input "41"
type input "35"
type input "430"
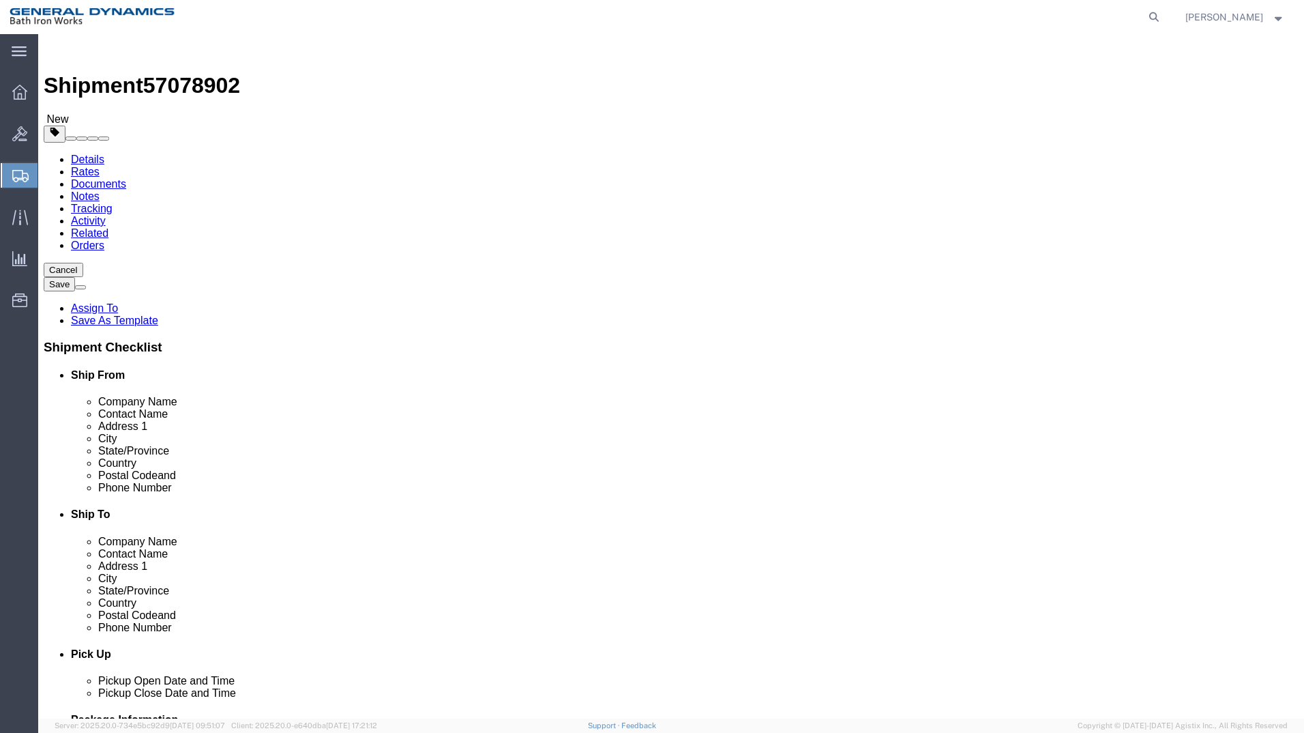
click link "Add Content"
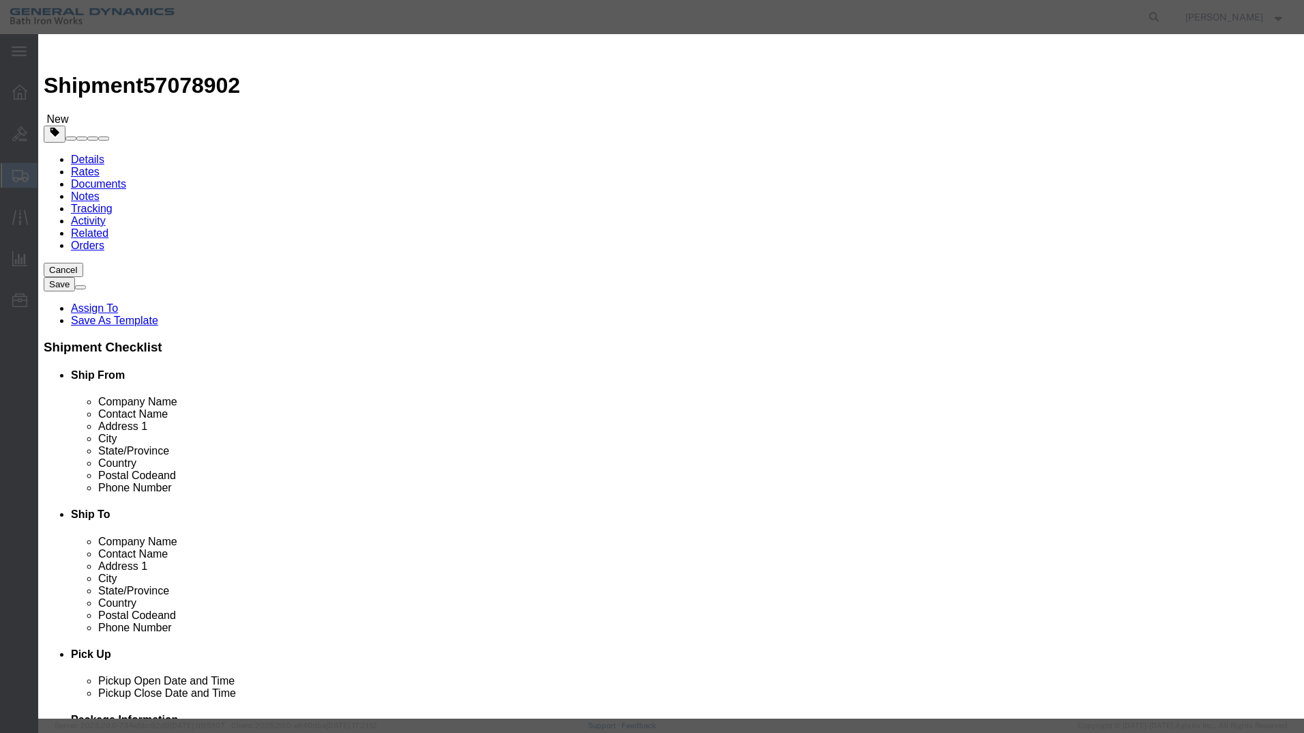
click input "text"
type input "COMPRESSOR [PERSON_NAME] MSC WOS"
type input "1"
select select "USD"
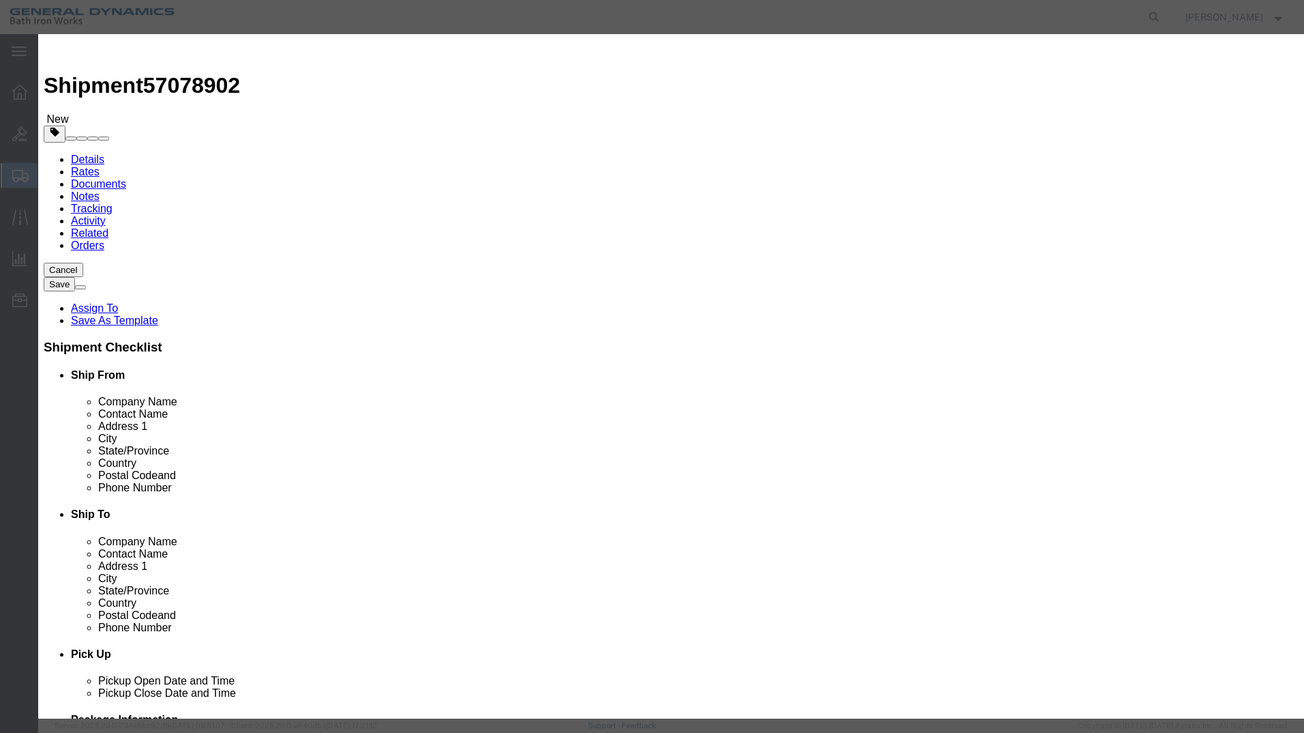
select select "55"
click button "Save & Close"
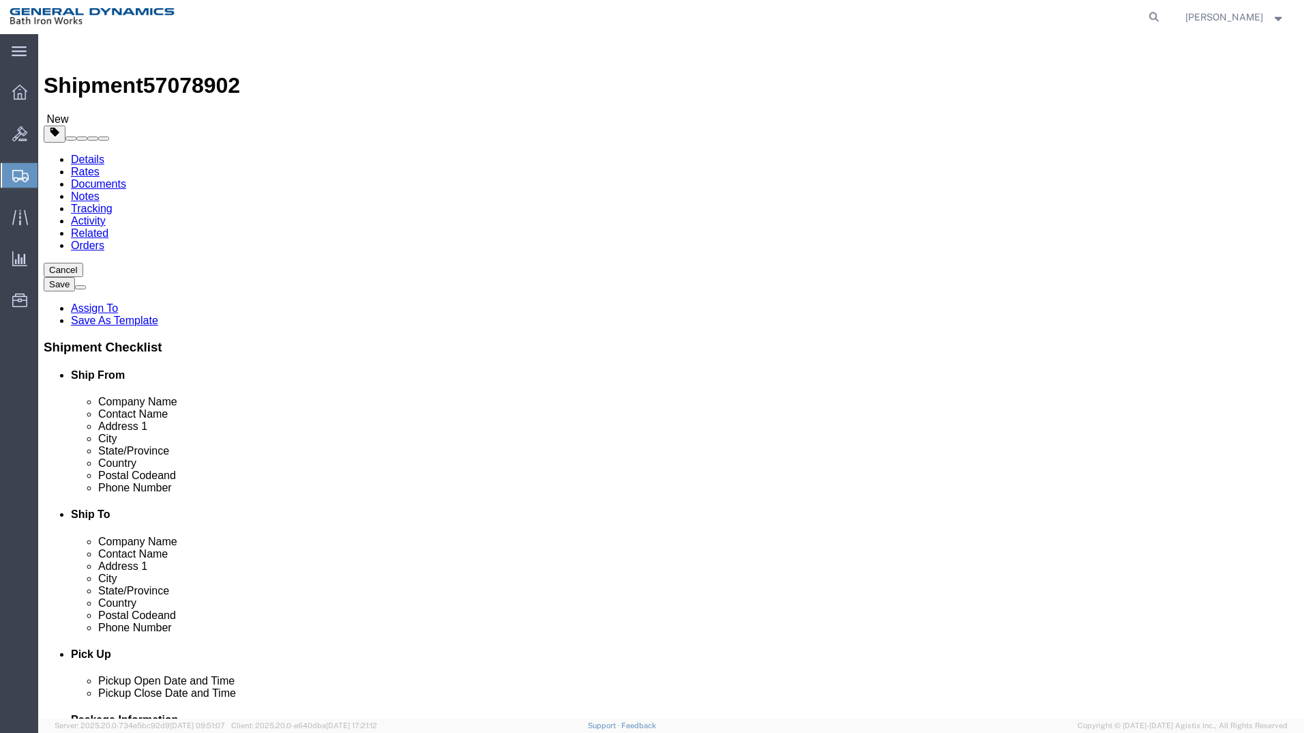
click button "Continue"
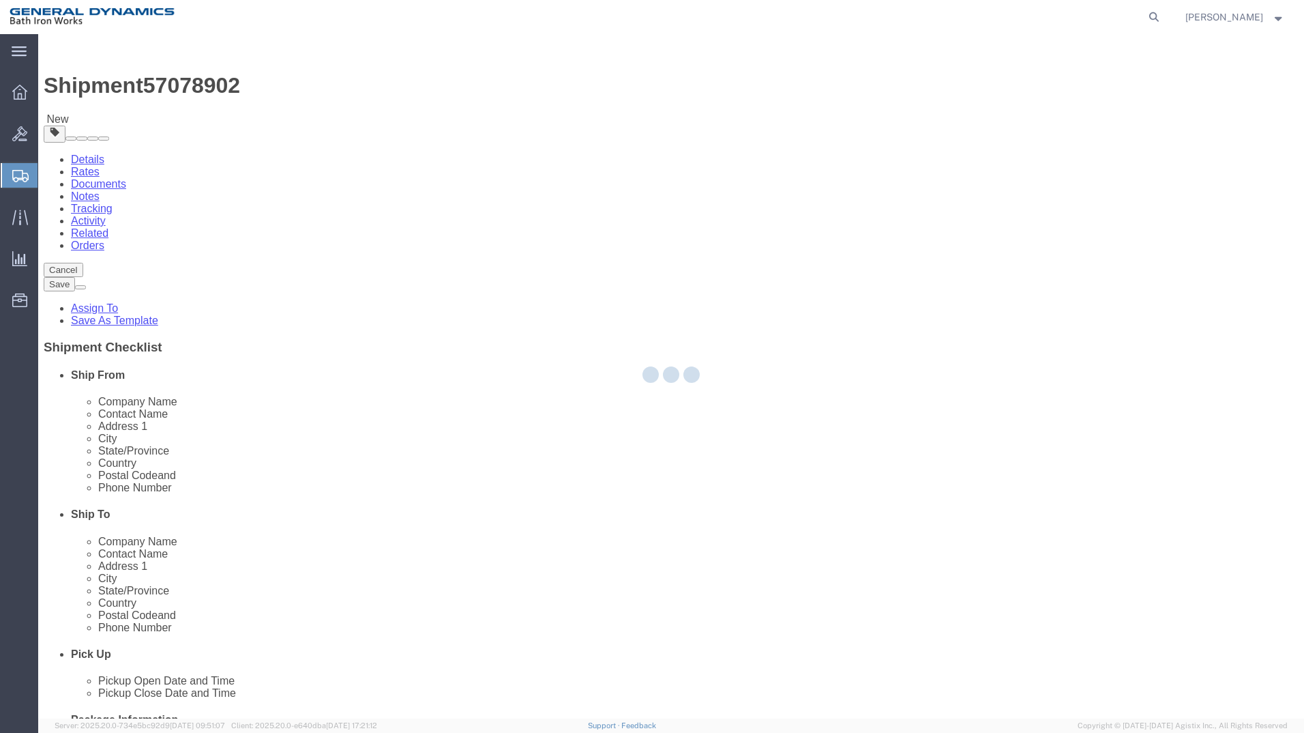
select select
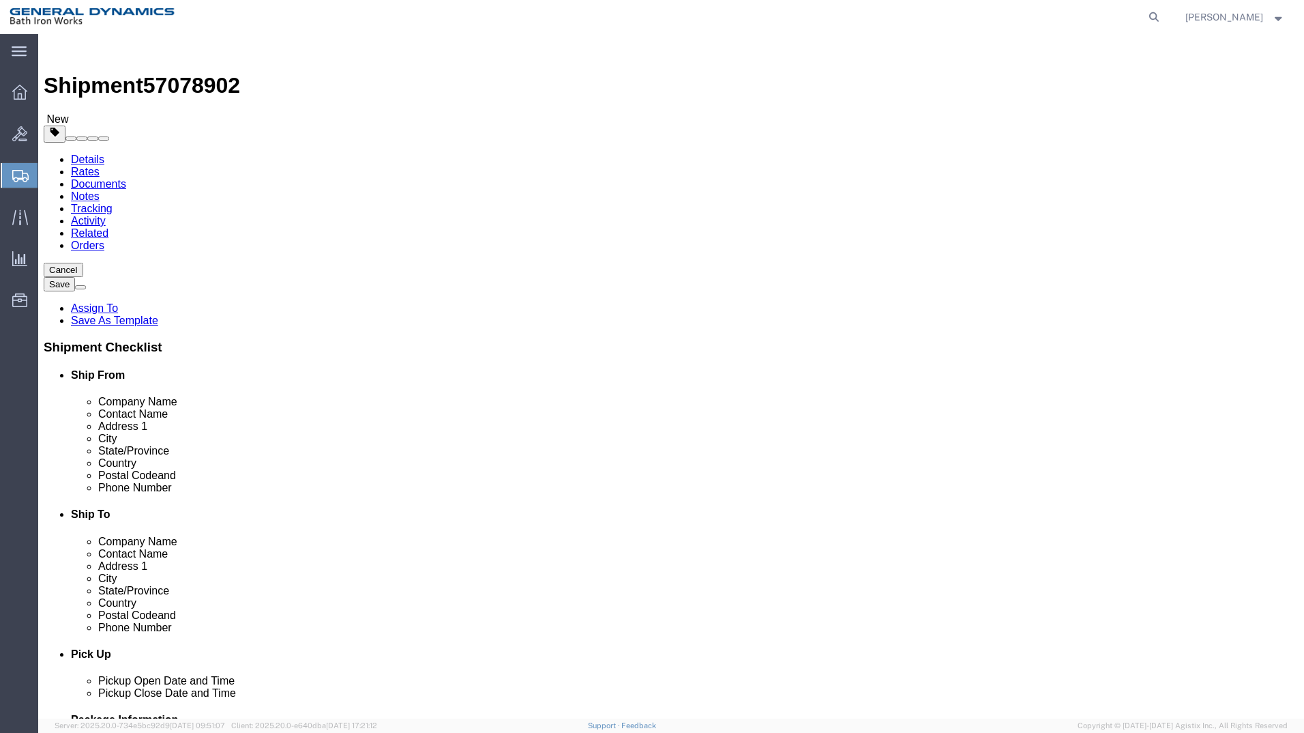
click select "Select Recipient Account Sender/Shipper Third Party Account"
select select "SHIP"
click select "Select Recipient Account Sender/Shipper Third Party Account"
click button "Rate Shipment"
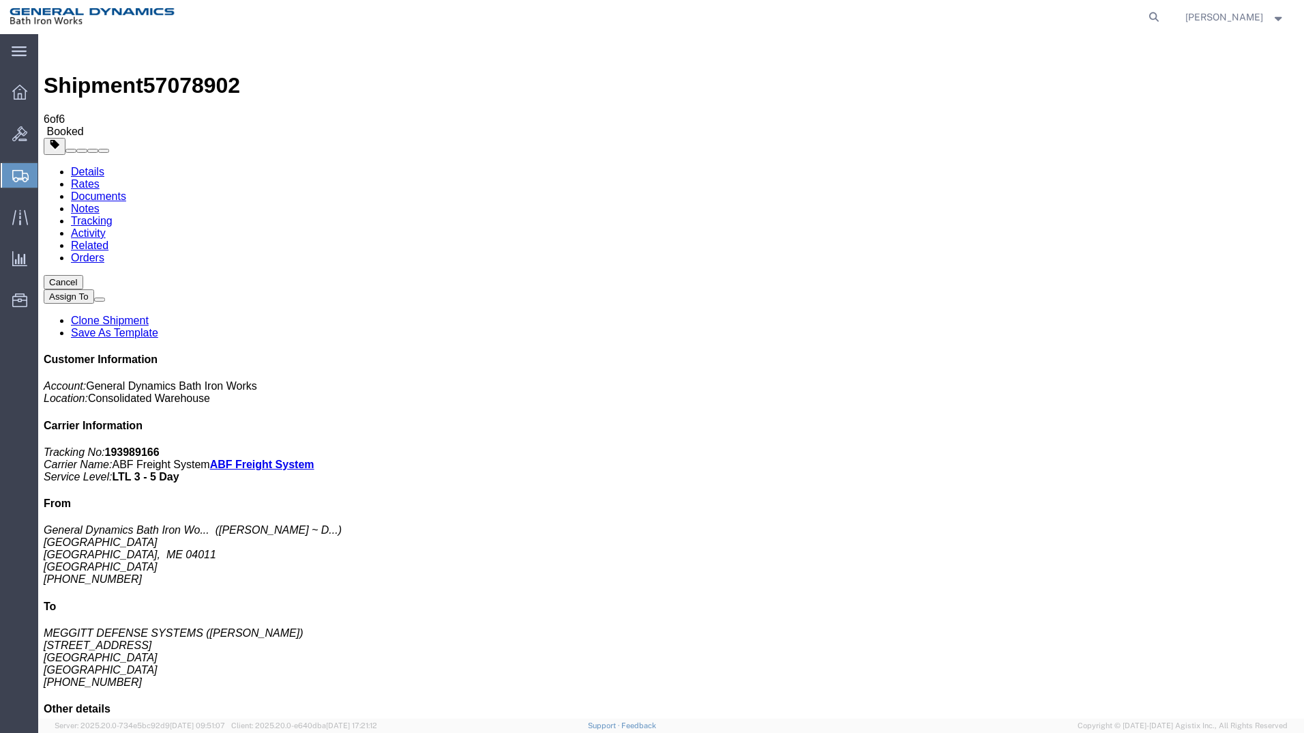
drag, startPoint x: 890, startPoint y: 125, endPoint x: 884, endPoint y: 127, distance: 7.1
